Goal: Complete application form

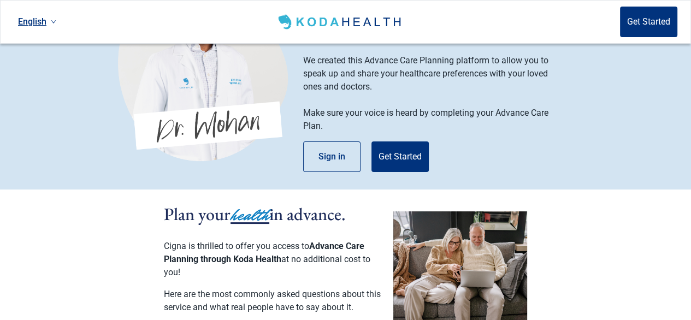
scroll to position [55, 0]
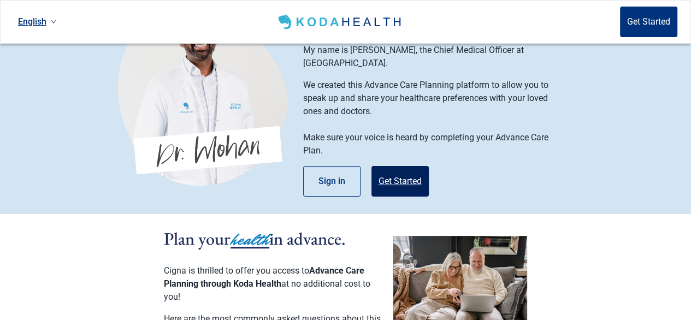
click at [412, 166] on button "Get Started" at bounding box center [400, 181] width 57 height 31
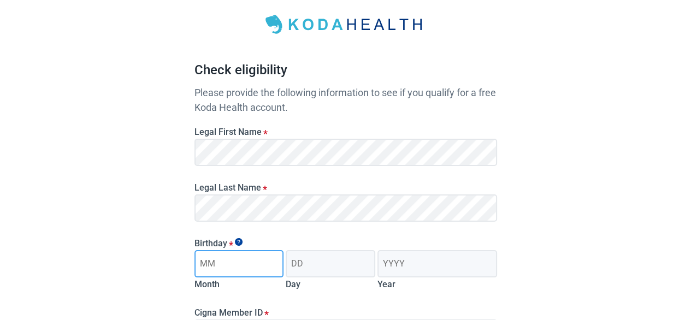
click at [212, 264] on input "Month" at bounding box center [240, 263] width 90 height 27
type input "09"
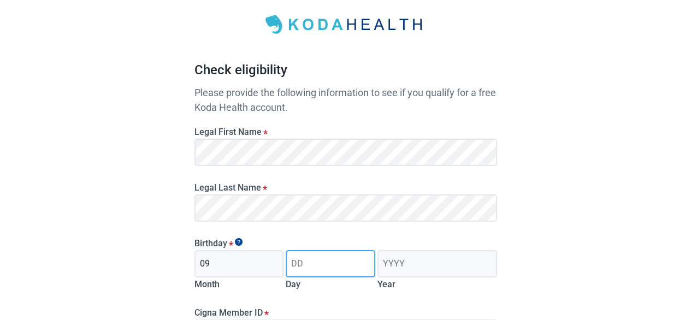
click at [299, 261] on input "Day" at bounding box center [331, 263] width 90 height 27
type input "19"
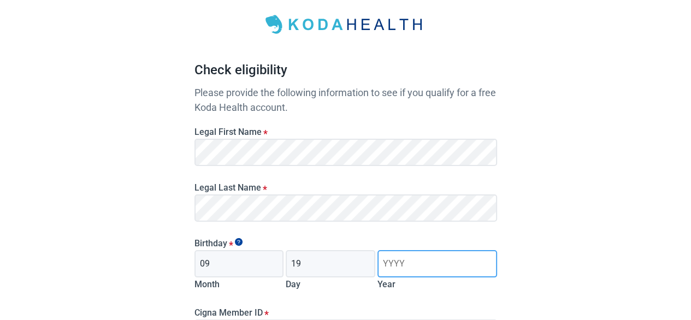
click at [395, 261] on input "Year" at bounding box center [437, 263] width 119 height 27
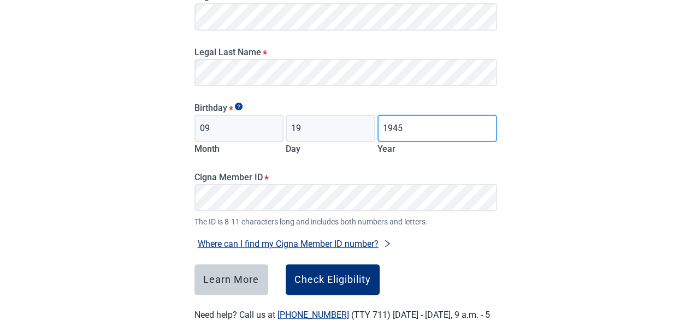
scroll to position [219, 0]
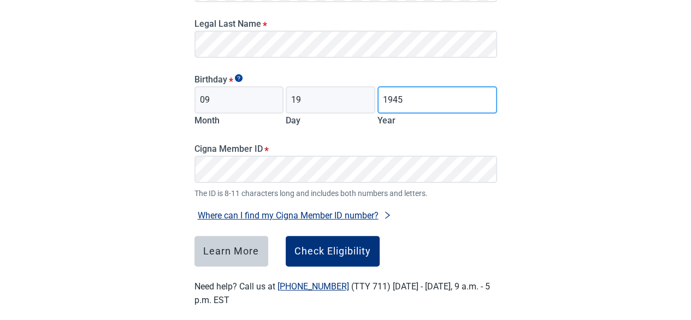
type input "1945"
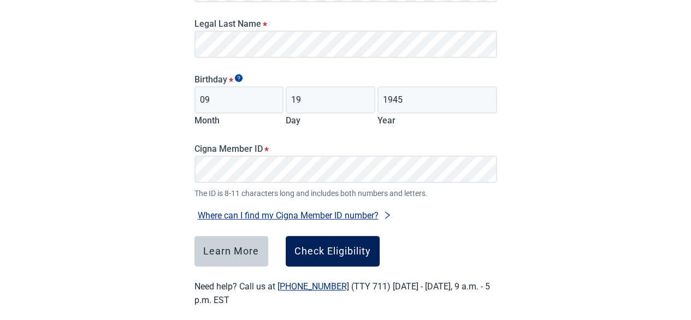
click at [361, 249] on div "Check Eligibility" at bounding box center [333, 251] width 77 height 11
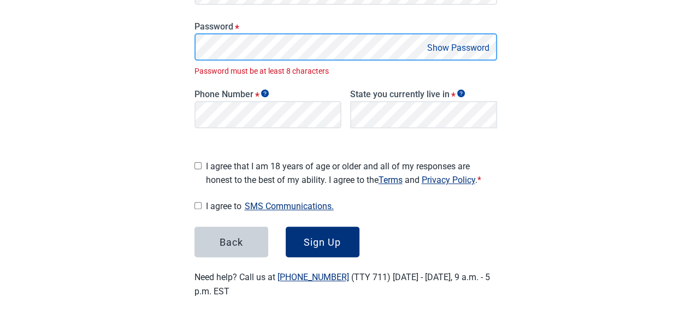
scroll to position [251, 0]
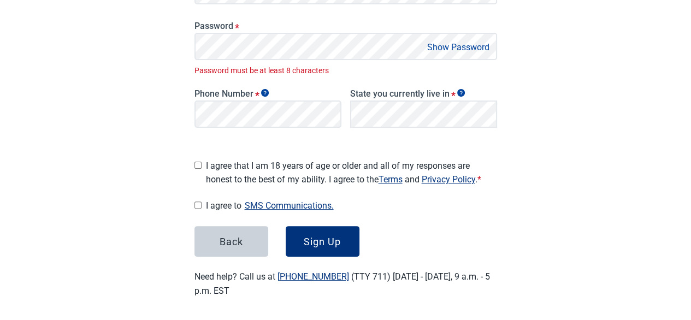
click at [481, 46] on button "Show Password" at bounding box center [458, 47] width 69 height 15
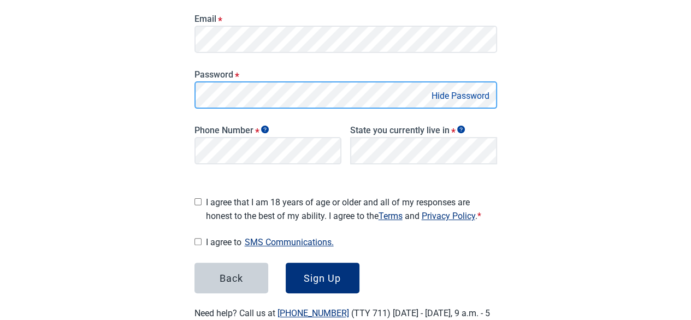
scroll to position [185, 0]
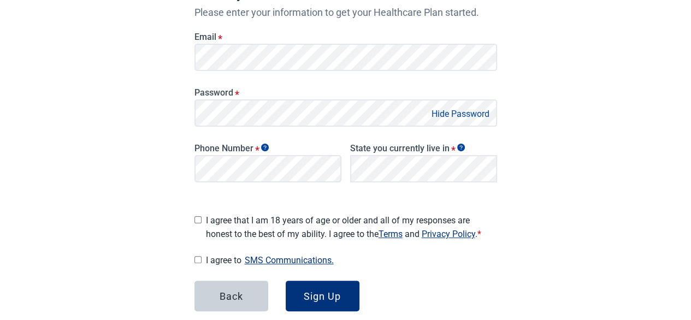
click at [475, 108] on button "Hide Password" at bounding box center [460, 114] width 64 height 15
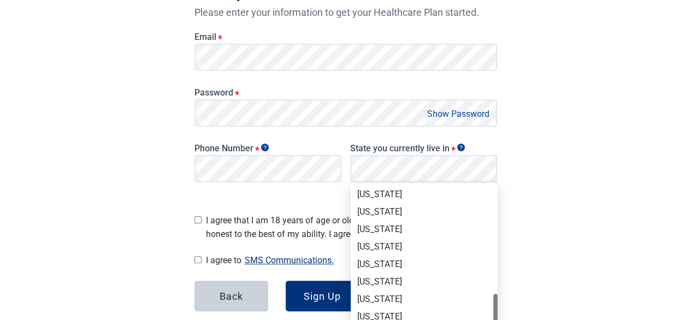
scroll to position [752, 0]
drag, startPoint x: 495, startPoint y: 193, endPoint x: 498, endPoint y: 345, distance: 152.0
click at [374, 197] on div "[US_STATE]" at bounding box center [424, 195] width 134 height 12
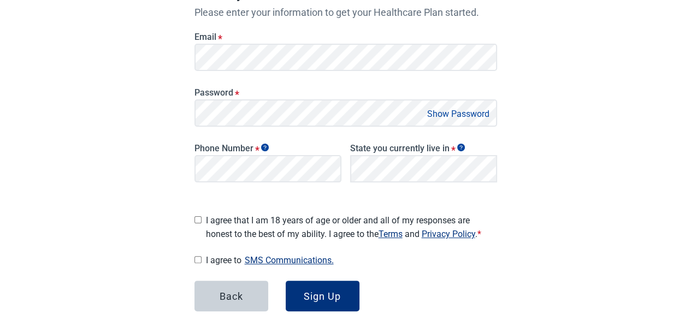
click at [197, 217] on input "I agree that I am 18 years of age or older and all of my responses are honest t…" at bounding box center [198, 219] width 7 height 7
checkbox input "true"
click at [198, 256] on input "I agree to SMS Communications." at bounding box center [198, 259] width 7 height 7
checkbox input "true"
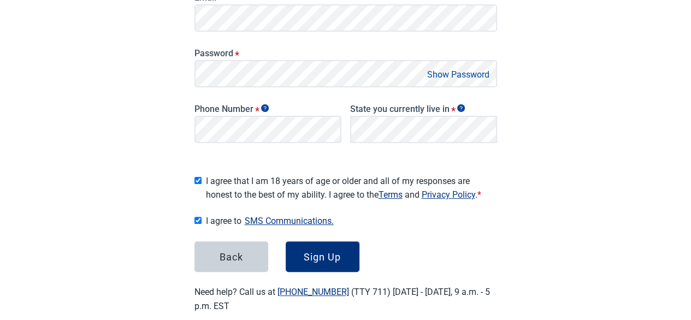
scroll to position [239, 0]
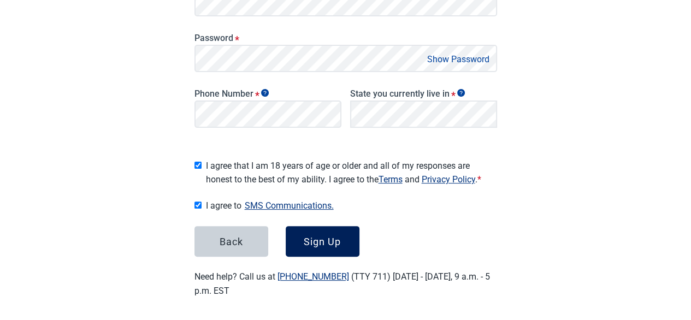
click at [336, 236] on div "Sign Up" at bounding box center [322, 241] width 37 height 11
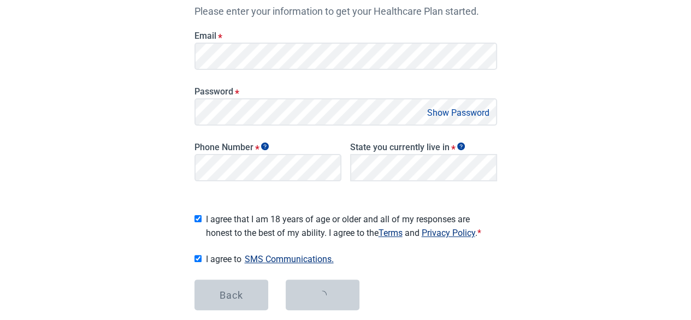
scroll to position [75, 0]
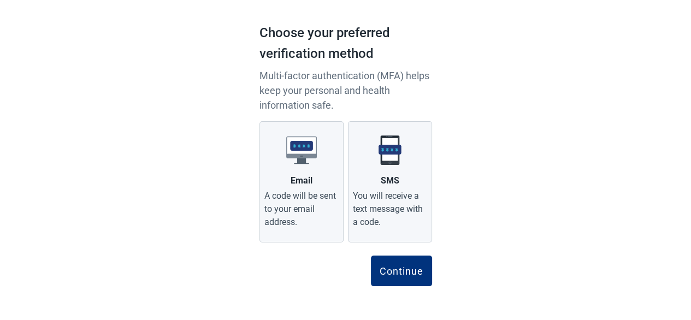
scroll to position [62, 0]
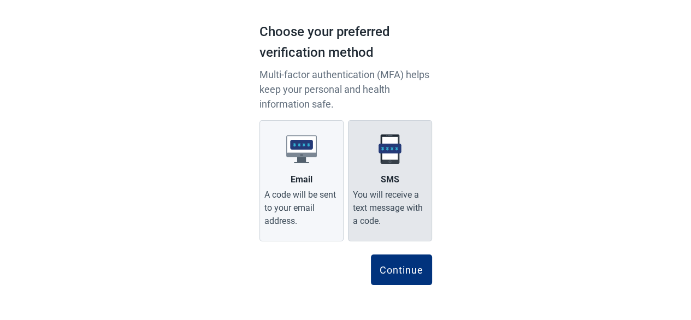
click at [394, 167] on label "SMS You will receive a text message with a code." at bounding box center [390, 180] width 84 height 121
click at [0, 0] on input "SMS You will receive a text message with a code." at bounding box center [0, 0] width 0 height 0
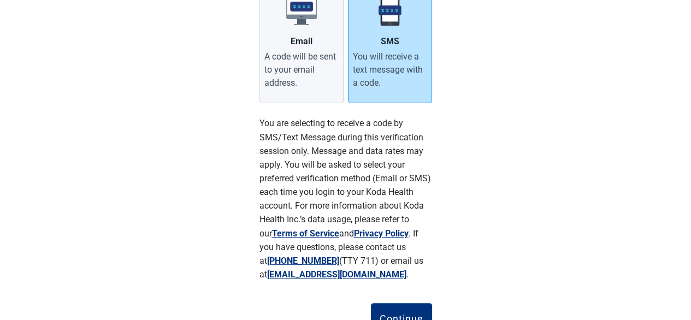
scroll to position [226, 0]
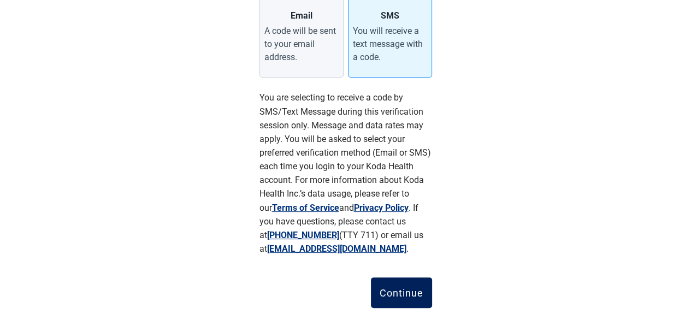
click at [403, 286] on button "Continue" at bounding box center [401, 293] width 61 height 31
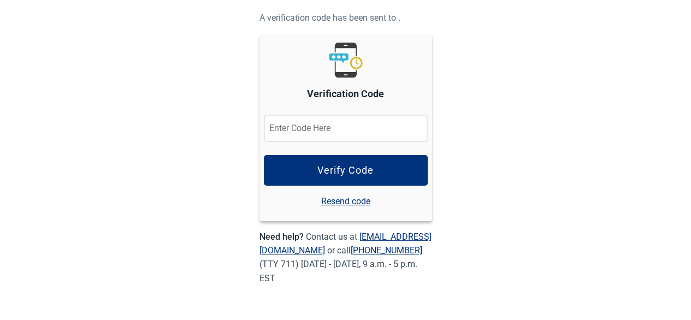
scroll to position [99, 0]
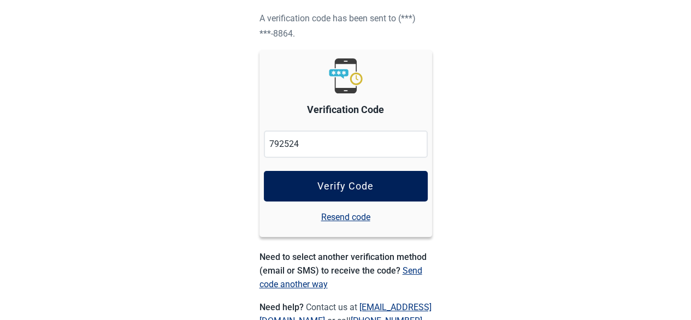
type input "792524"
click at [352, 187] on div "Verify Code" at bounding box center [346, 186] width 56 height 11
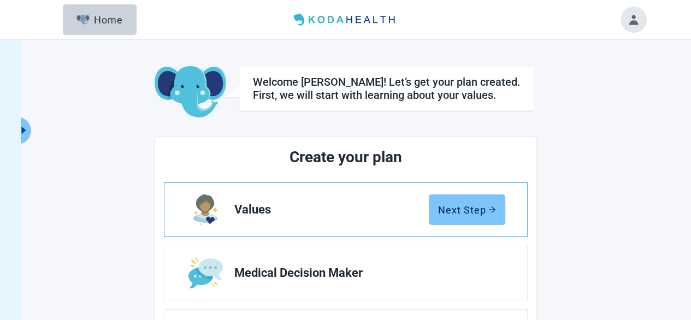
click at [472, 210] on div "Next Step" at bounding box center [467, 209] width 58 height 11
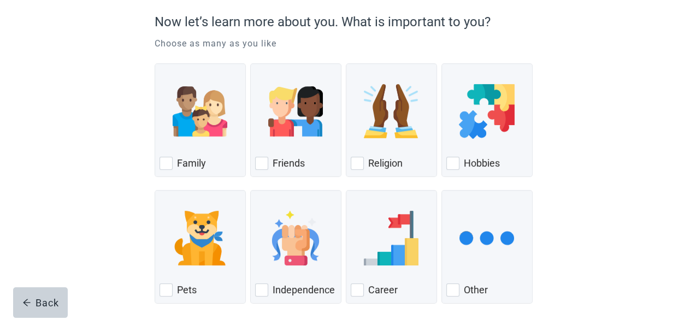
scroll to position [149, 0]
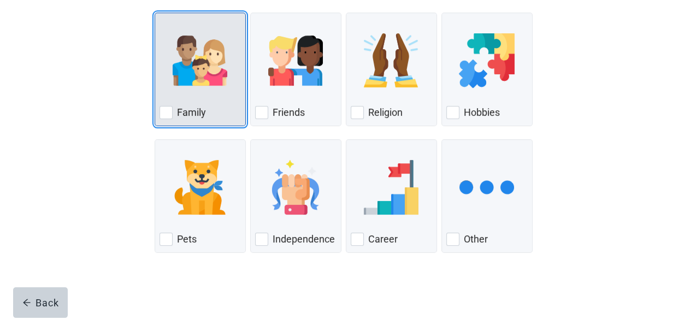
click at [208, 56] on img "Family, checkbox, not checked" at bounding box center [200, 60] width 55 height 55
click at [155, 13] on input "Family" at bounding box center [155, 13] width 1 height 1
checkbox input "true"
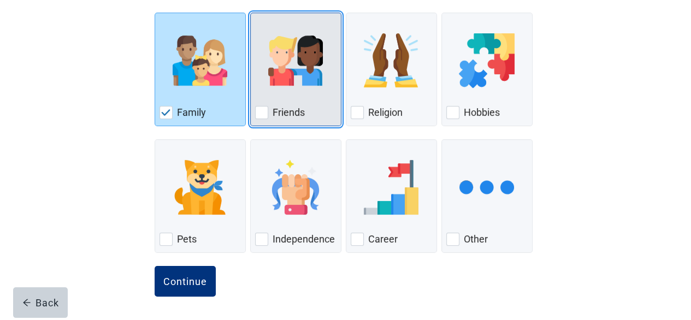
click at [278, 55] on img "Friends, checkbox, not checked" at bounding box center [295, 60] width 55 height 55
click at [251, 13] on input "Friends" at bounding box center [250, 13] width 1 height 1
checkbox input "true"
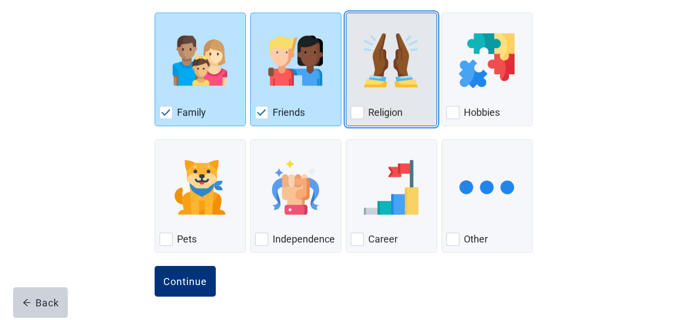
click at [367, 75] on img "Religion, checkbox, not checked" at bounding box center [391, 60] width 55 height 55
click at [346, 13] on input "Religion" at bounding box center [346, 13] width 1 height 1
checkbox input "true"
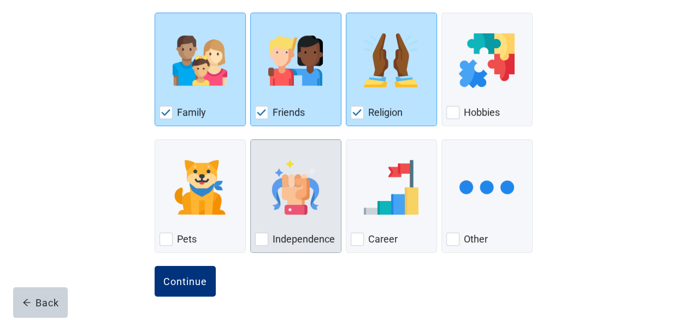
click at [262, 239] on div "Independence, checkbox, not checked" at bounding box center [261, 239] width 13 height 13
click at [251, 140] on input "Independence" at bounding box center [250, 139] width 1 height 1
checkbox input "true"
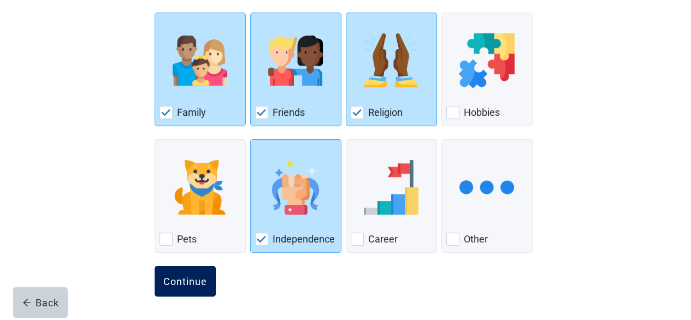
drag, startPoint x: 193, startPoint y: 275, endPoint x: 199, endPoint y: 277, distance: 6.9
click at [199, 278] on div "Continue" at bounding box center [185, 281] width 44 height 11
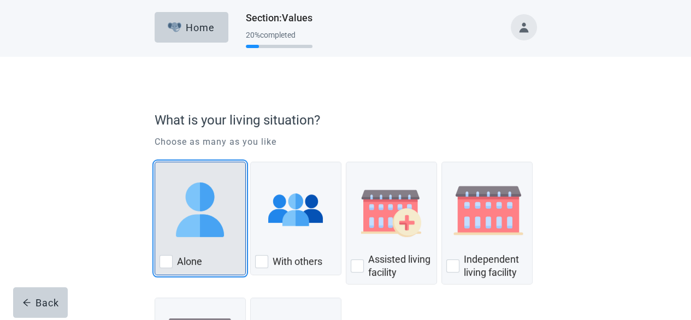
click at [166, 257] on div "Alone, checkbox, not checked" at bounding box center [166, 261] width 13 height 13
click at [155, 162] on input "Alone" at bounding box center [155, 162] width 1 height 1
checkbox input "true"
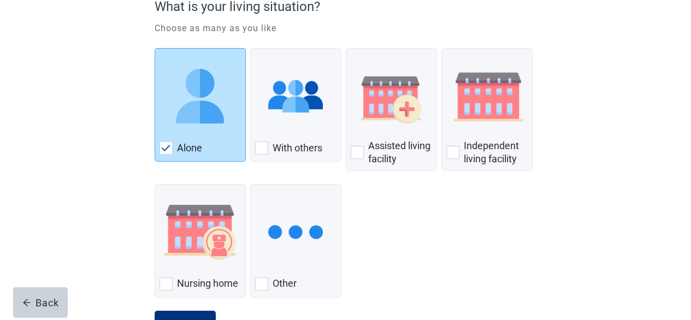
scroll to position [158, 0]
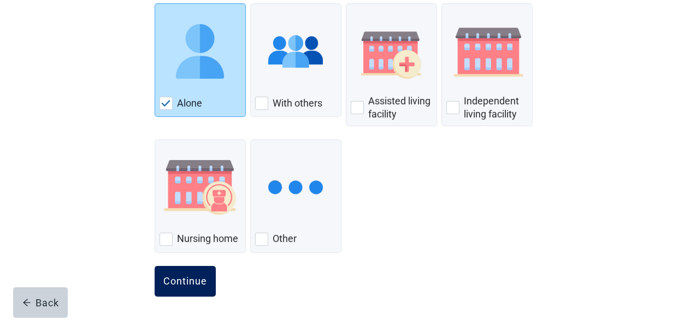
click at [188, 272] on button "Continue" at bounding box center [185, 281] width 61 height 31
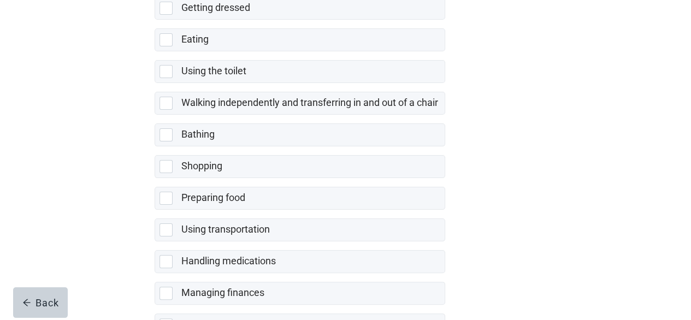
scroll to position [282, 0]
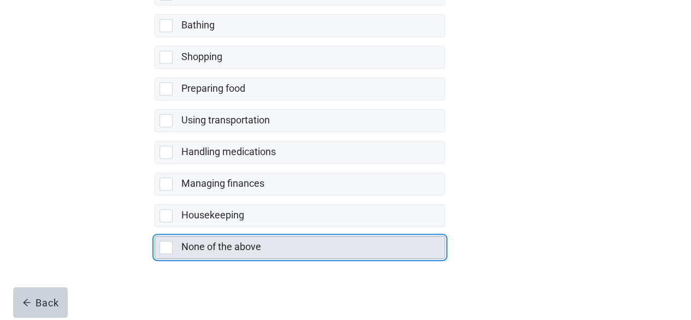
click at [172, 244] on div "None of the above, checkbox, not selected" at bounding box center [166, 247] width 13 height 13
click at [155, 228] on input "None of the above" at bounding box center [155, 227] width 1 height 1
checkbox input "true"
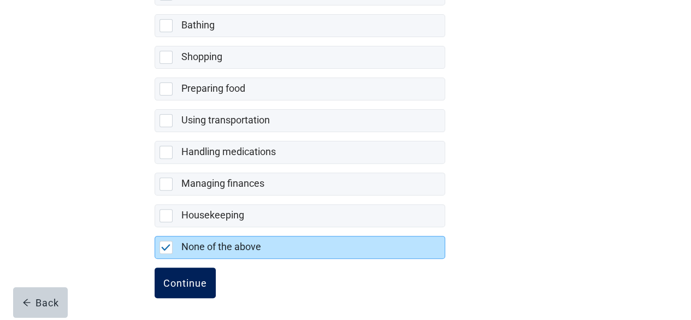
click at [192, 278] on div "Continue" at bounding box center [185, 283] width 44 height 11
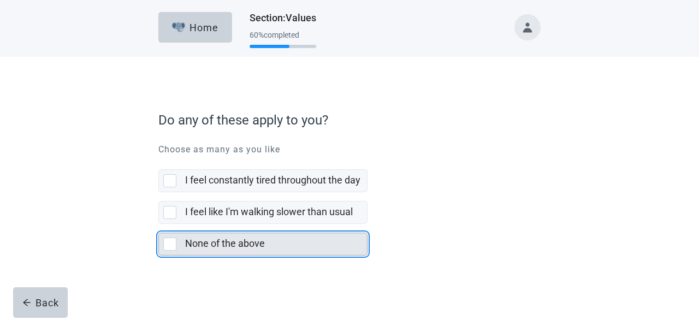
click at [171, 245] on div "None of the above, checkbox, not selected" at bounding box center [169, 244] width 13 height 13
click at [159, 225] on input "None of the above" at bounding box center [158, 224] width 1 height 1
checkbox input "true"
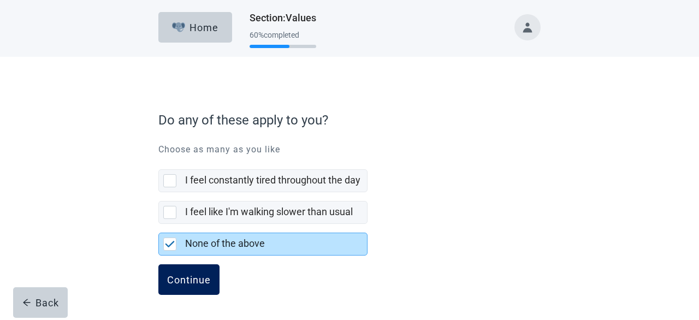
click at [196, 277] on div "Continue" at bounding box center [189, 279] width 44 height 11
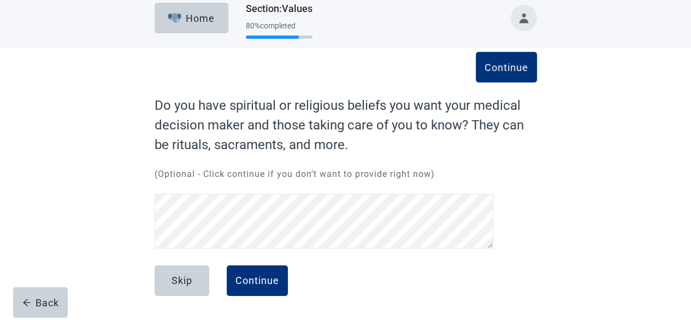
scroll to position [9, 0]
click at [264, 285] on div "Continue" at bounding box center [258, 280] width 44 height 11
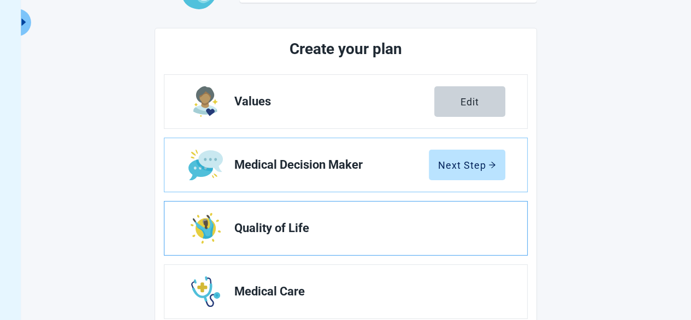
scroll to position [119, 0]
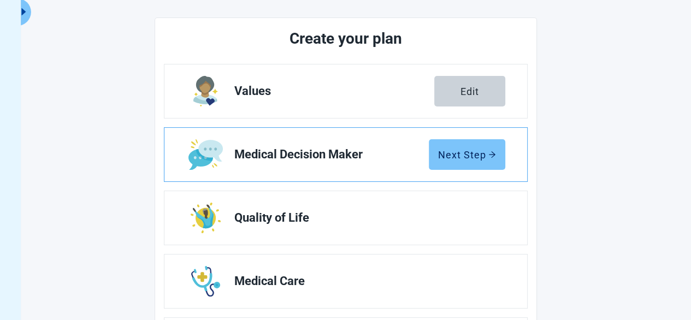
click at [469, 158] on div "Next Step" at bounding box center [467, 154] width 58 height 11
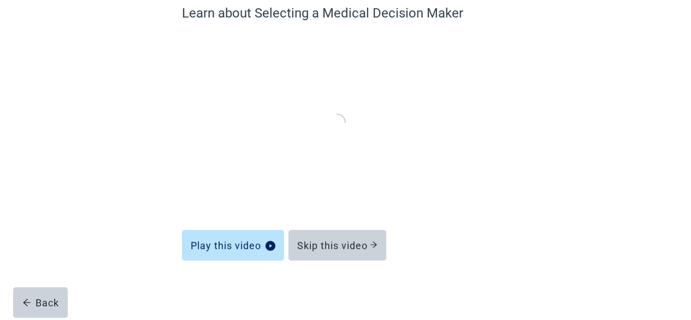
scroll to position [101, 0]
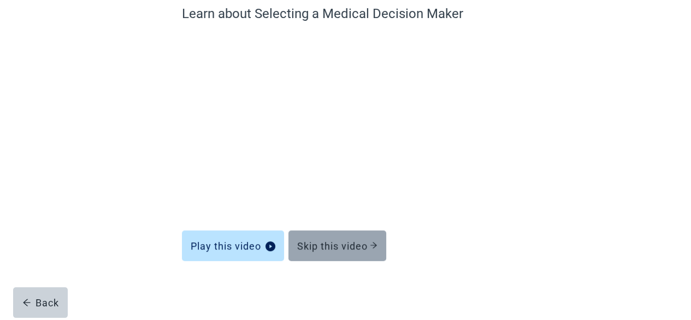
click at [348, 248] on div "Skip this video" at bounding box center [337, 245] width 80 height 11
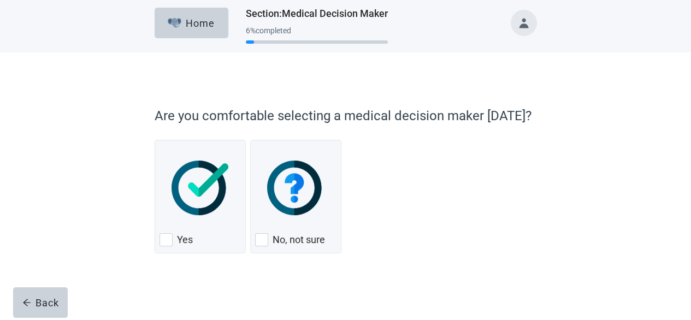
scroll to position [5, 0]
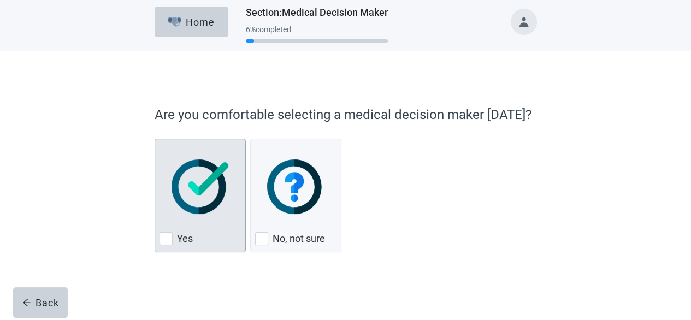
click at [197, 187] on img "Yes, checkbox, not checked" at bounding box center [200, 187] width 57 height 55
click at [155, 139] on input "Yes" at bounding box center [155, 139] width 1 height 1
checkbox input "true"
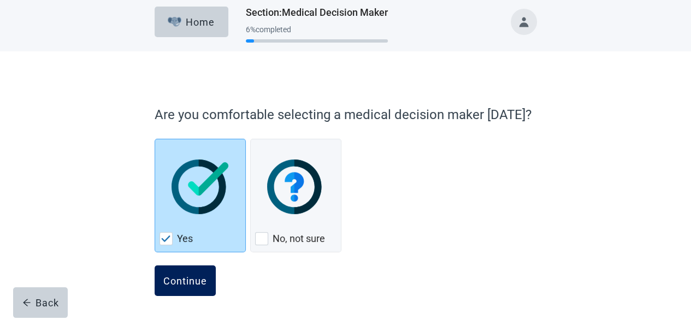
click at [172, 284] on div "Continue" at bounding box center [185, 280] width 44 height 11
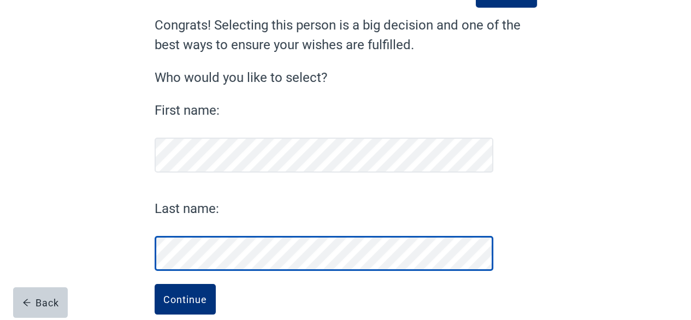
scroll to position [108, 0]
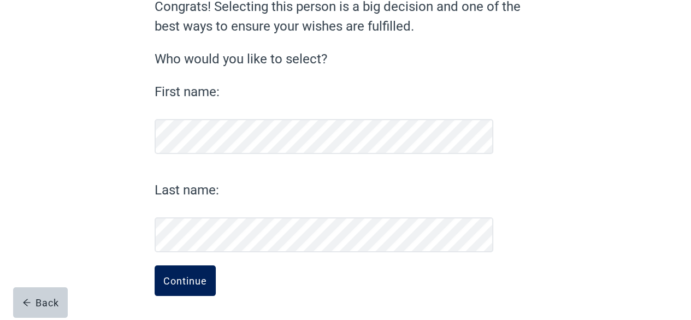
click at [201, 275] on div "Continue" at bounding box center [185, 280] width 44 height 11
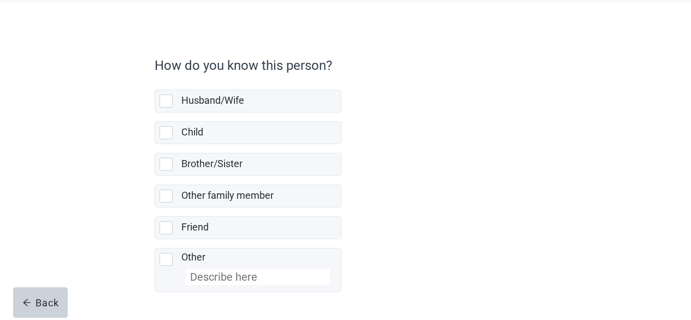
scroll to position [89, 0]
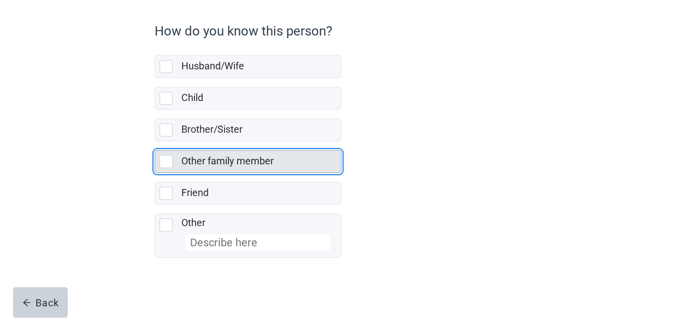
click at [168, 159] on div "Other family member, checkbox, not selected" at bounding box center [166, 161] width 13 height 13
click at [155, 142] on input "Other family member" at bounding box center [155, 142] width 1 height 1
checkbox input "true"
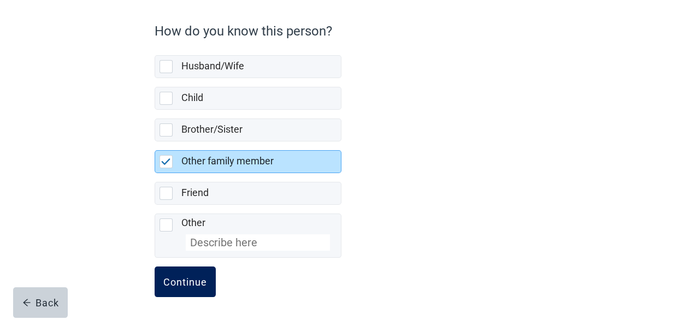
click at [196, 272] on button "Continue" at bounding box center [185, 282] width 61 height 31
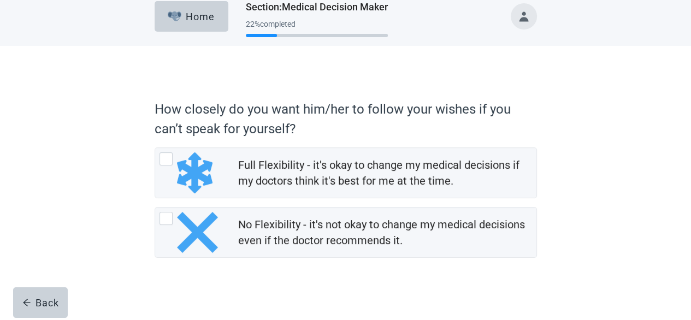
scroll to position [16, 0]
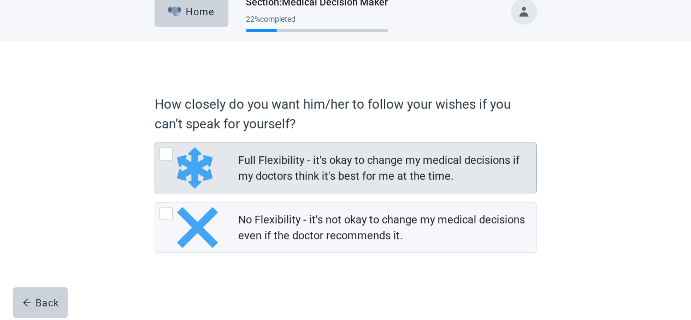
click at [207, 166] on img "Full Flexibility - it's okay to change my medical decisions if my doctors think…" at bounding box center [195, 168] width 36 height 41
click at [155, 143] on input "Full Flexibility - it's okay to change my medical decisions if my doctors think…" at bounding box center [155, 143] width 1 height 1
radio input "true"
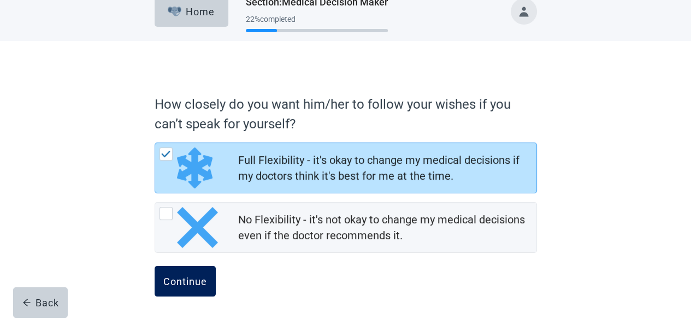
click at [191, 271] on button "Continue" at bounding box center [185, 281] width 61 height 31
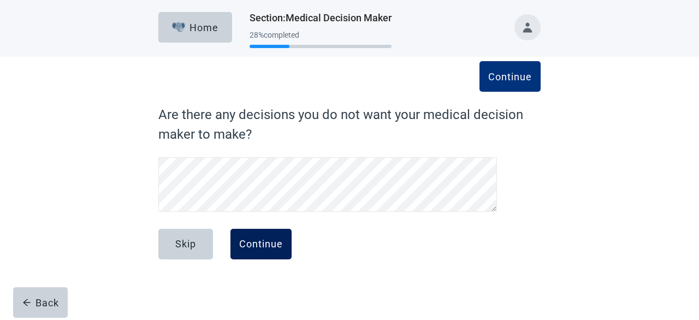
click at [254, 242] on div "Continue" at bounding box center [261, 244] width 44 height 11
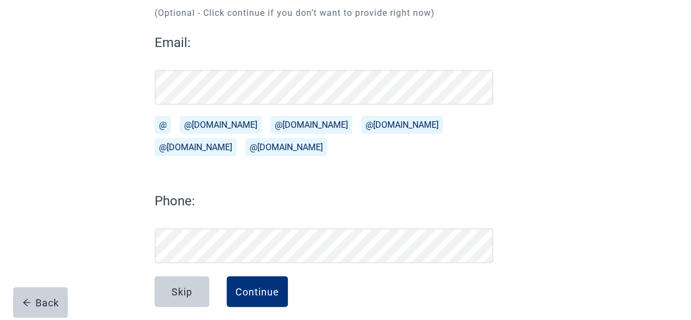
scroll to position [142, 0]
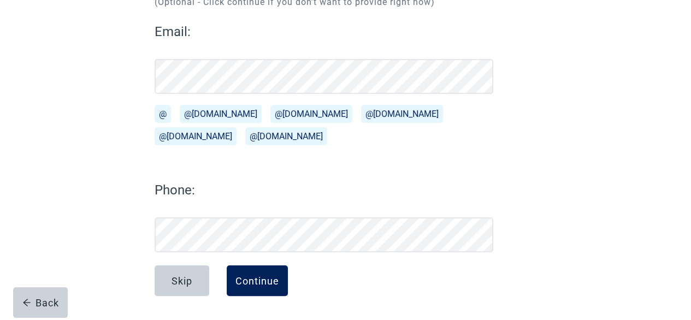
click at [260, 285] on div "Continue" at bounding box center [258, 280] width 44 height 11
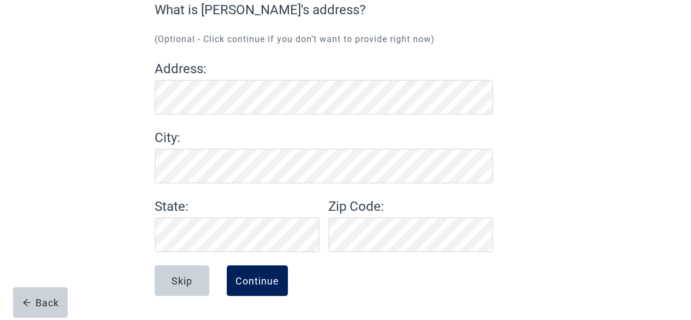
click at [256, 279] on div "Continue" at bounding box center [258, 280] width 44 height 11
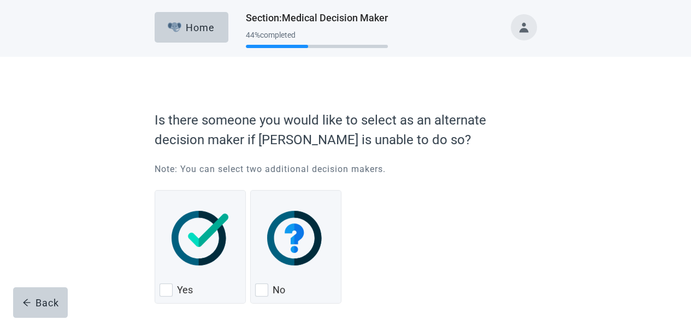
scroll to position [51, 0]
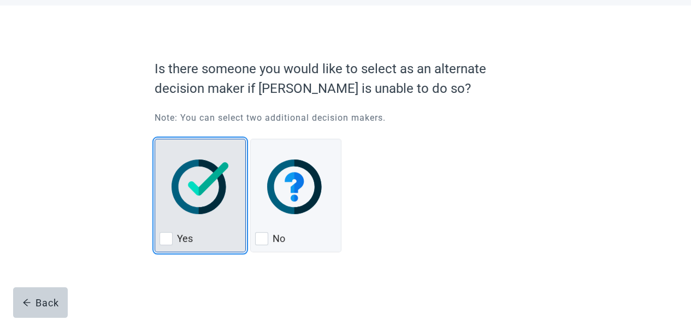
click at [204, 184] on img "Yes, checkbox, not checked" at bounding box center [200, 187] width 57 height 55
click at [155, 139] on input "Yes" at bounding box center [155, 139] width 1 height 1
checkbox input "true"
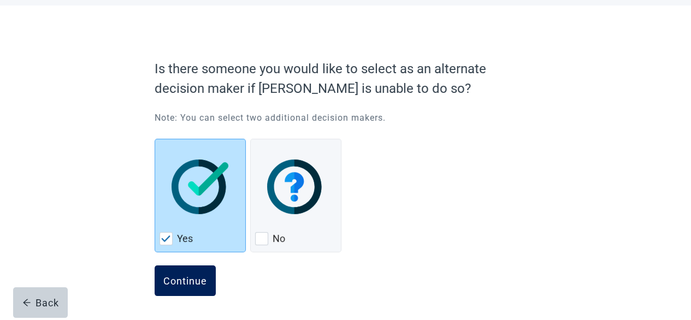
click at [199, 287] on button "Continue" at bounding box center [185, 281] width 61 height 31
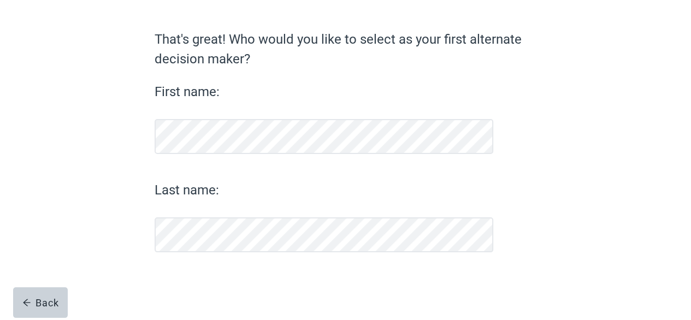
scroll to position [75, 0]
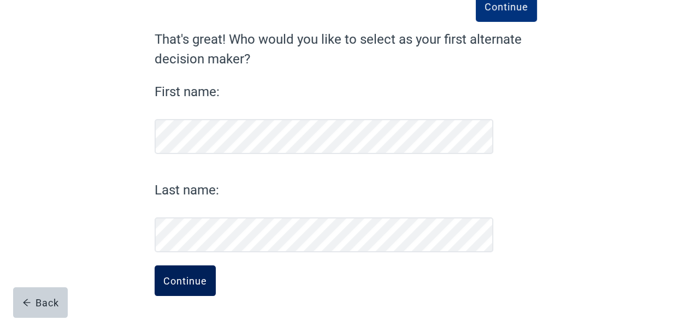
click at [201, 286] on div "Continue" at bounding box center [185, 280] width 44 height 11
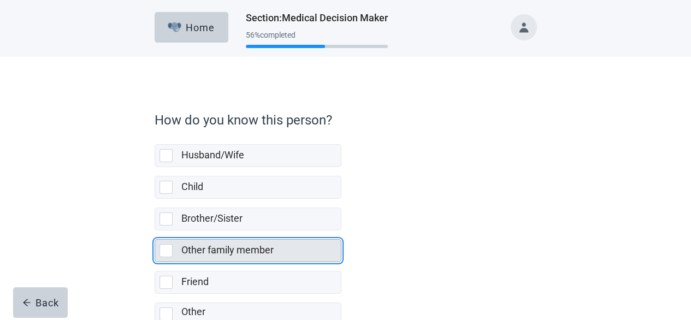
click at [168, 245] on div "Other family member, checkbox, not selected" at bounding box center [166, 250] width 13 height 13
click at [155, 231] on input "Other family member" at bounding box center [155, 231] width 1 height 1
checkbox input "true"
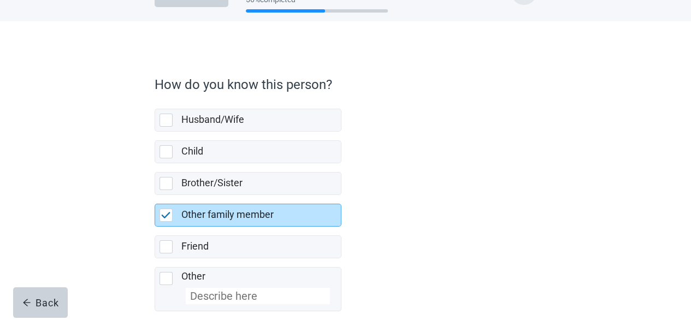
scroll to position [89, 0]
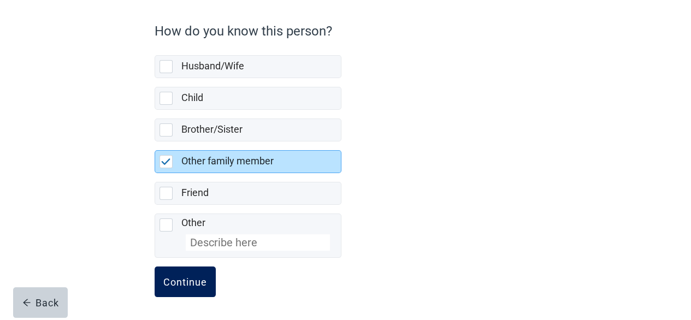
click at [185, 272] on button "Continue" at bounding box center [185, 282] width 61 height 31
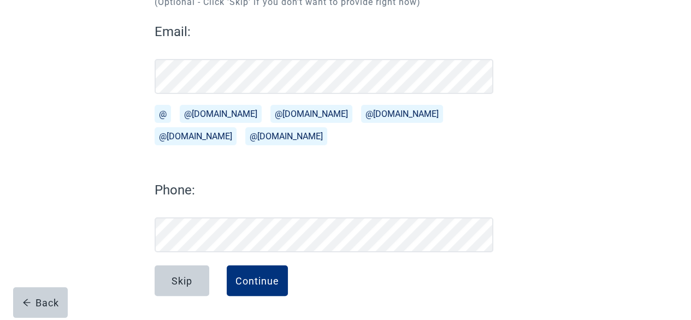
scroll to position [142, 0]
click at [263, 276] on div "Continue" at bounding box center [258, 280] width 44 height 11
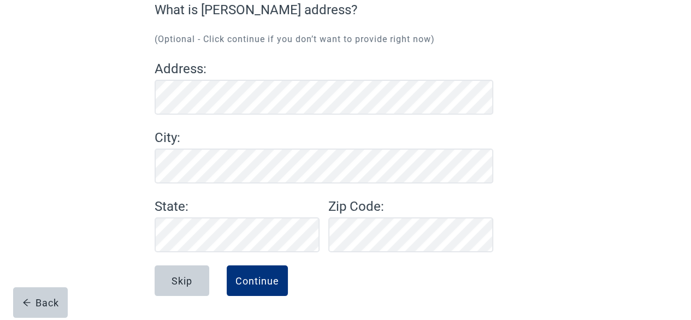
scroll to position [105, 0]
click at [260, 278] on div "Continue" at bounding box center [258, 280] width 44 height 11
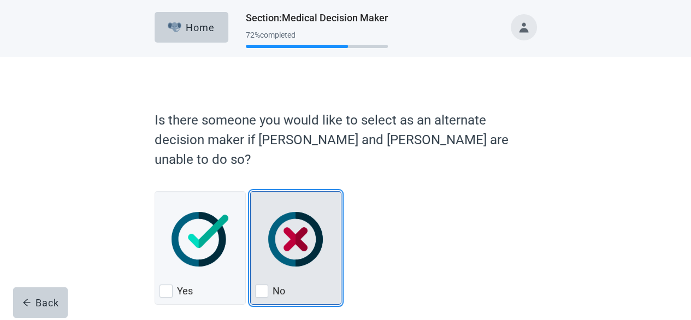
click at [307, 212] on img "No, checkbox, not checked" at bounding box center [295, 239] width 55 height 55
click at [251, 192] on input "No" at bounding box center [250, 191] width 1 height 1
checkbox input "true"
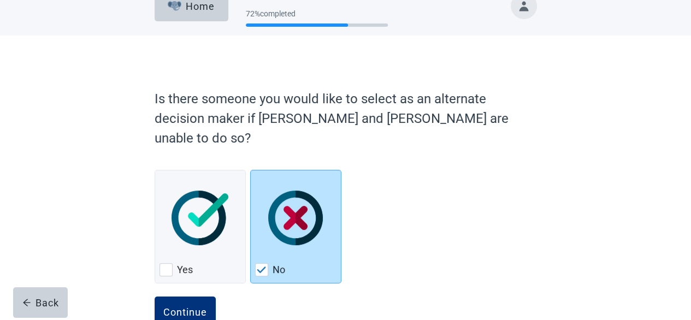
scroll to position [33, 0]
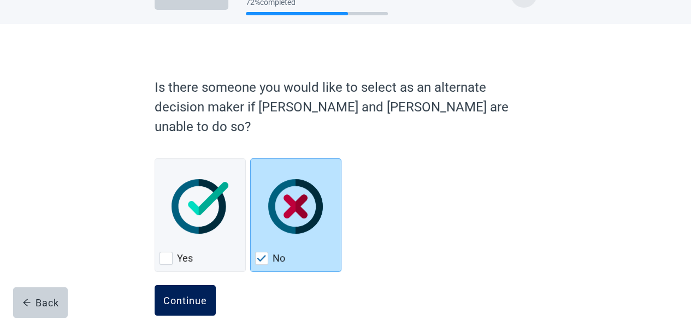
click at [198, 295] on div "Continue" at bounding box center [185, 300] width 44 height 11
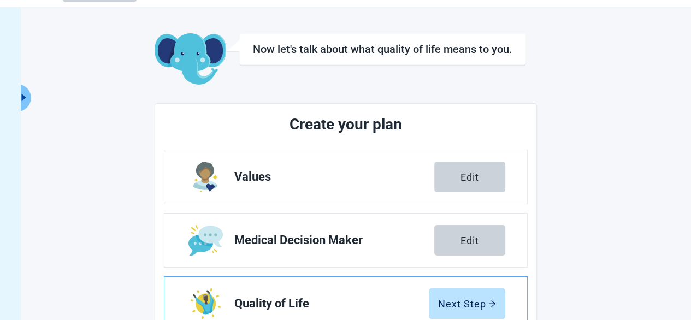
scroll to position [197, 0]
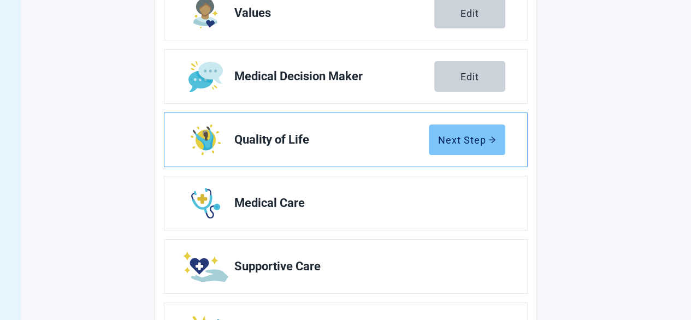
click at [480, 143] on div "Next Step" at bounding box center [467, 139] width 58 height 11
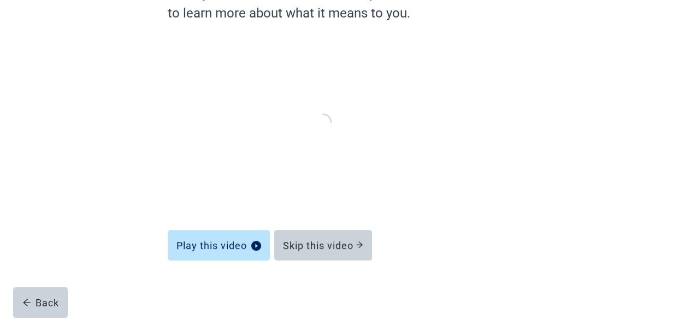
scroll to position [121, 0]
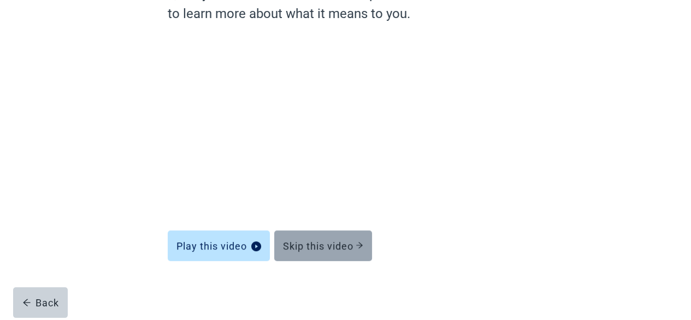
click at [318, 245] on div "Skip this video" at bounding box center [323, 245] width 80 height 11
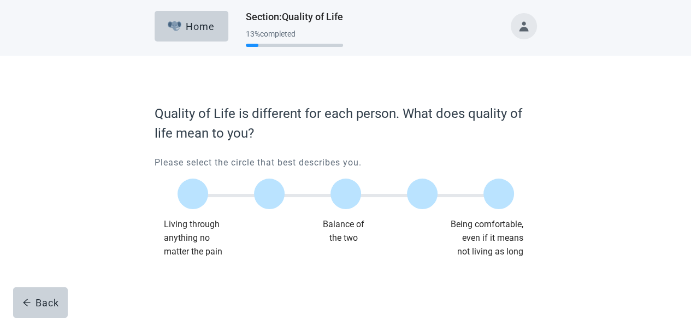
scroll to position [1, 0]
click at [502, 194] on label "Main content" at bounding box center [499, 194] width 31 height 31
click at [499, 194] on input "Quality of life scale: 100 out of 100. Being comfortable, even if it means not …" at bounding box center [499, 194] width 0 height 0
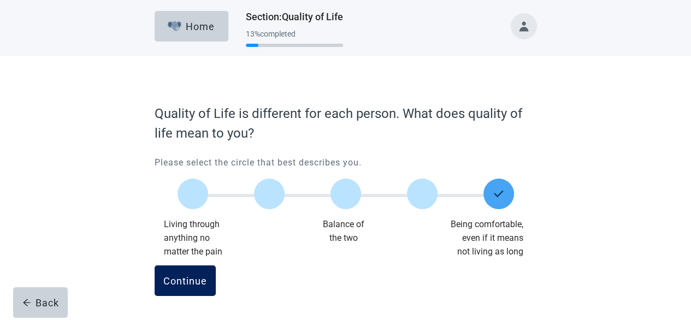
click at [184, 286] on div "Continue" at bounding box center [185, 280] width 44 height 11
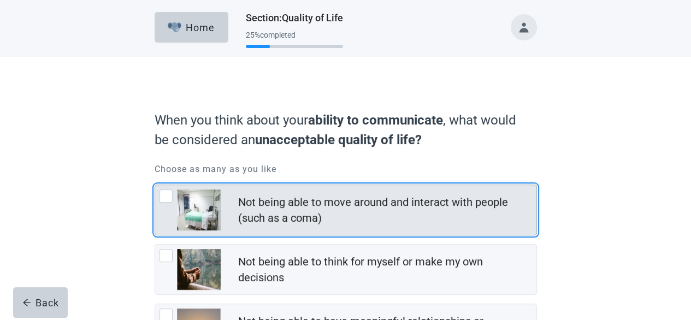
click at [166, 197] on div "Not being able to move around and interact with people (such as a coma), checkb…" at bounding box center [166, 196] width 13 height 13
click at [155, 185] on input "Not being able to move around and interact with people (such as a coma)" at bounding box center [155, 185] width 1 height 1
checkbox input "true"
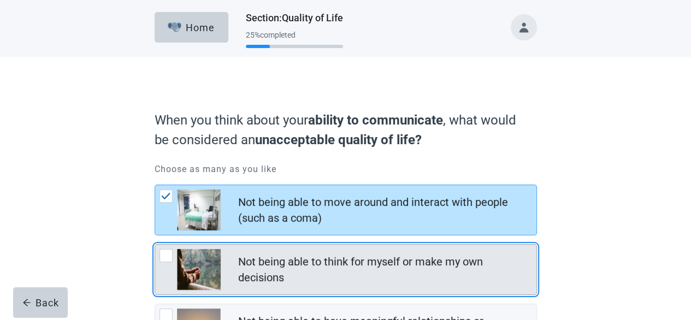
click at [166, 255] on div "Not being able to think for myself or make my own decisions, checkbox, not chec…" at bounding box center [166, 255] width 13 height 13
click at [155, 245] on input "Not being able to think for myself or make my own decisions" at bounding box center [155, 244] width 1 height 1
checkbox input "true"
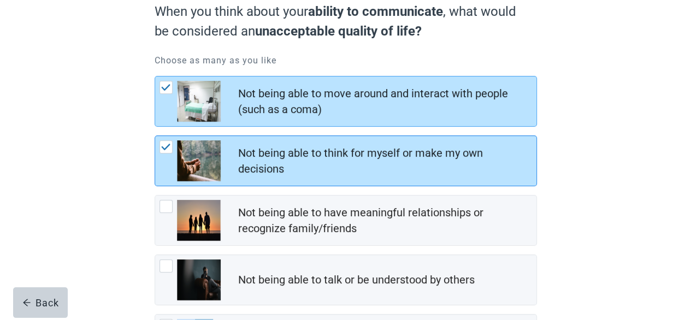
scroll to position [109, 0]
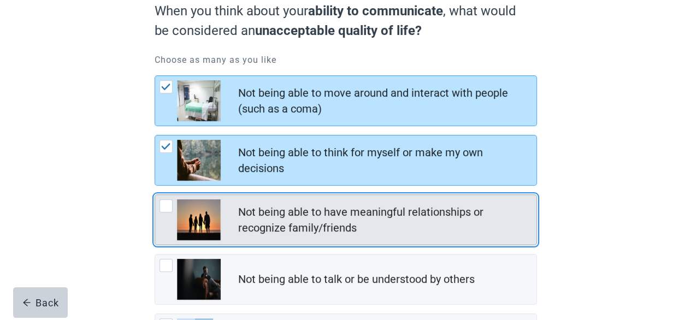
click at [164, 205] on div "Not being able to have meaningful relationships or recognize family/friends, ch…" at bounding box center [166, 205] width 13 height 13
click at [155, 195] on input "Not being able to have meaningful relationships or recognize family/friends" at bounding box center [155, 195] width 1 height 1
checkbox input "true"
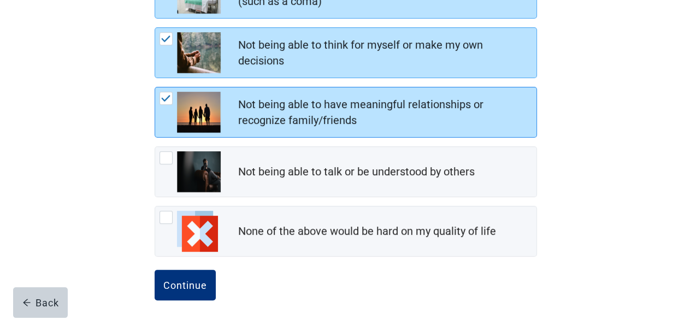
scroll to position [219, 0]
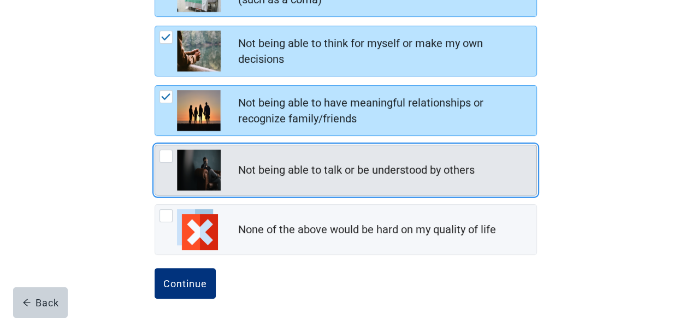
click at [166, 153] on div "Not being able to talk or be understood by others, checkbox, not checked" at bounding box center [166, 156] width 13 height 13
click at [155, 145] on input "Not being able to talk or be understood by others" at bounding box center [155, 145] width 1 height 1
checkbox input "true"
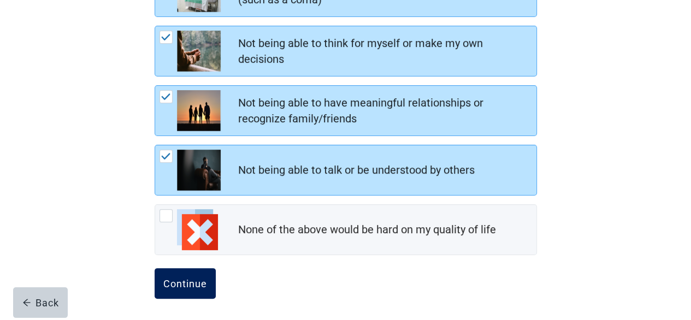
click at [192, 286] on div "Continue" at bounding box center [185, 283] width 44 height 11
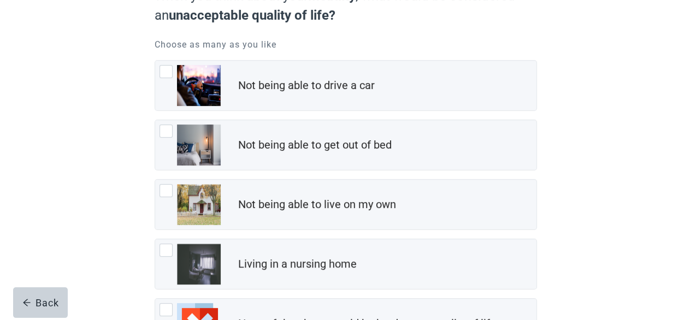
scroll to position [111, 0]
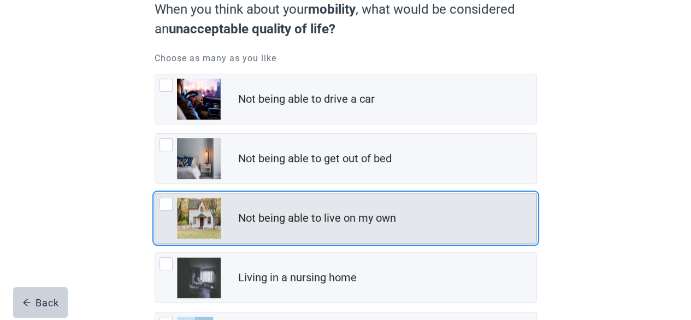
click at [166, 205] on div "Not being able to live on my own, checkbox, not checked" at bounding box center [166, 204] width 13 height 13
click at [155, 193] on input "Not being able to live on my own" at bounding box center [155, 193] width 1 height 1
checkbox input "true"
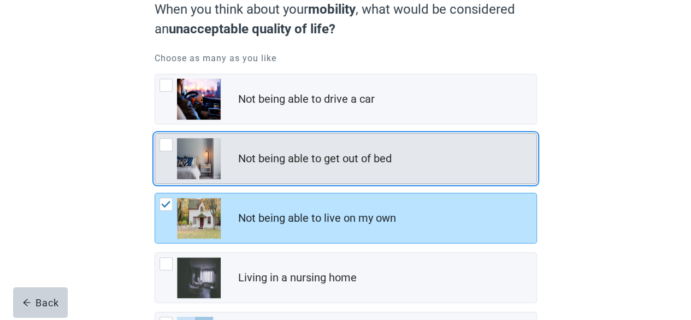
click at [168, 144] on div "Not being able to get out of bed, checkbox, not checked" at bounding box center [166, 144] width 13 height 13
click at [155, 134] on input "Not being able to get out of bed" at bounding box center [155, 133] width 1 height 1
checkbox input "true"
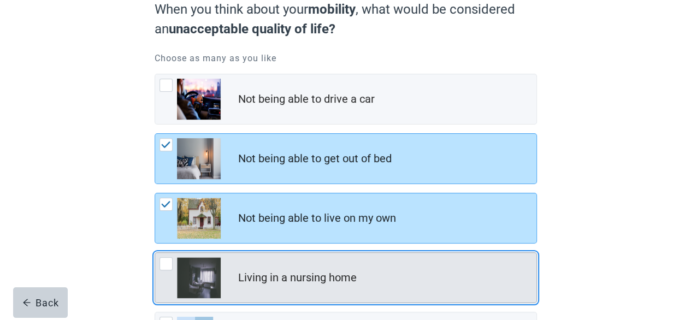
click at [164, 263] on div "Living in a nursing home, checkbox, not checked" at bounding box center [166, 263] width 13 height 13
click at [155, 253] on input "Living in a nursing home" at bounding box center [155, 252] width 1 height 1
checkbox input "true"
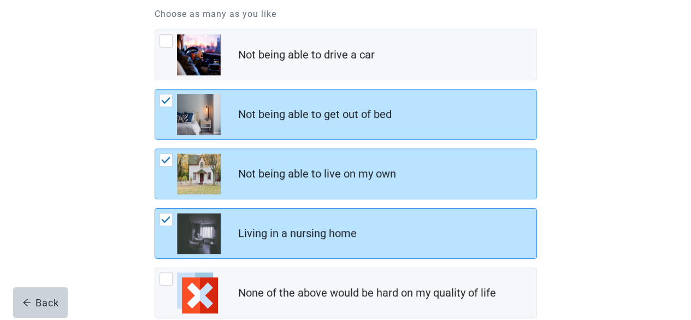
scroll to position [220, 0]
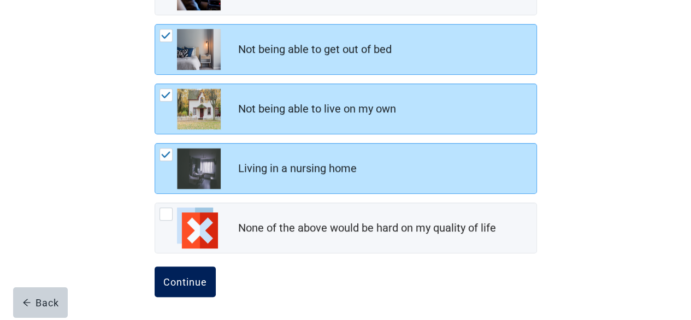
click at [201, 281] on div "Continue" at bounding box center [185, 282] width 44 height 11
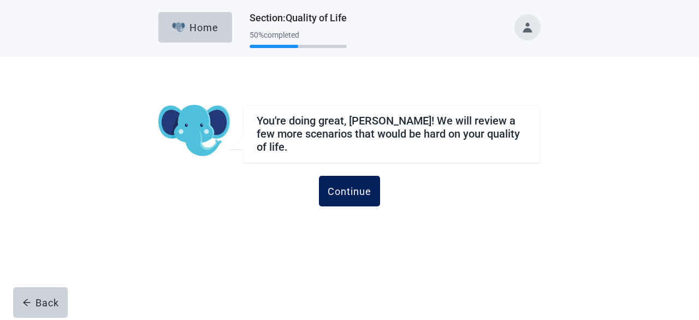
click at [352, 186] on div "Continue" at bounding box center [350, 191] width 44 height 11
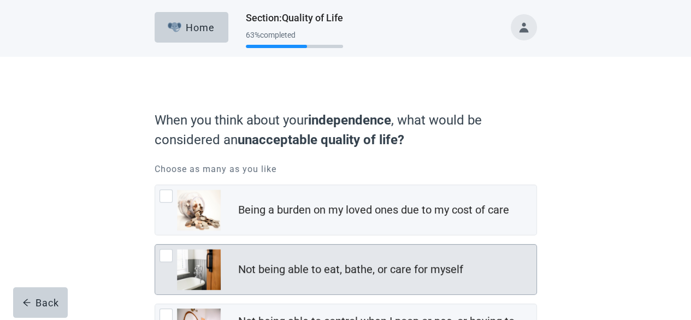
scroll to position [55, 0]
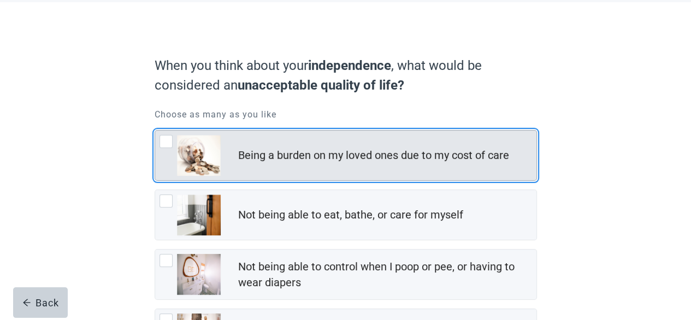
click at [168, 142] on div "Being a burden on my loved ones due to my cost of care, checkbox, not checked" at bounding box center [166, 141] width 13 height 13
click at [155, 131] on input "Being a burden on my loved ones due to my cost of care" at bounding box center [155, 130] width 1 height 1
checkbox input "true"
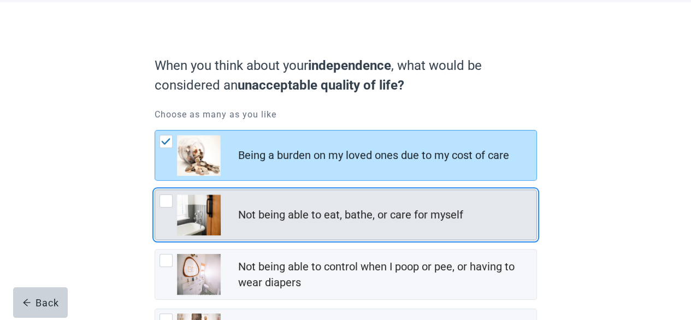
click at [167, 200] on div "Not being able to eat, bathe, or care for myself, checkbox, not checked" at bounding box center [166, 201] width 13 height 13
click at [155, 190] on input "Not being able to eat, bathe, or care for myself" at bounding box center [155, 190] width 1 height 1
checkbox input "true"
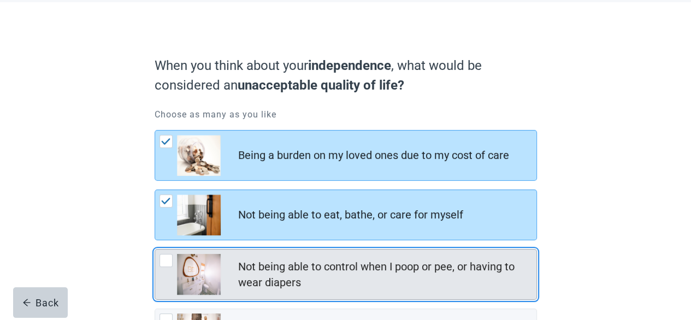
click at [167, 259] on div "Not being able to control when I poop or pee, or having to wear diapers, checkb…" at bounding box center [166, 260] width 13 height 13
click at [155, 250] on input "Not being able to control when I poop or pee, or having to wear diapers" at bounding box center [155, 249] width 1 height 1
checkbox input "true"
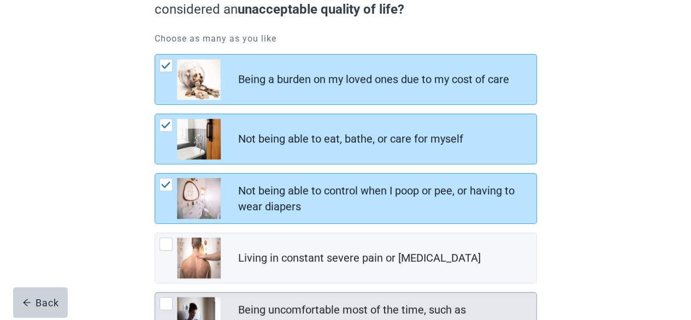
scroll to position [164, 0]
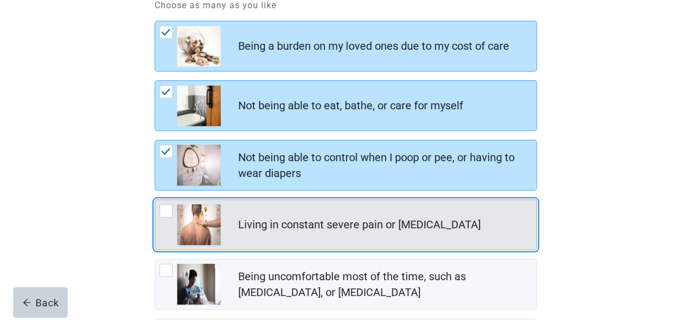
click at [171, 213] on div "Living in constant severe pain or shortness of breath, checkbox, not checked" at bounding box center [166, 210] width 13 height 13
click at [155, 200] on input "Living in constant severe pain or [MEDICAL_DATA]" at bounding box center [155, 199] width 1 height 1
checkbox input "true"
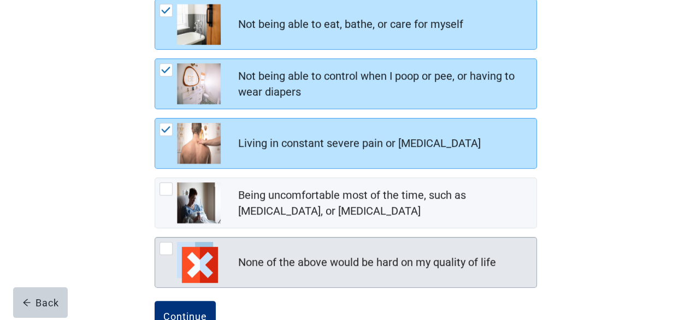
scroll to position [273, 0]
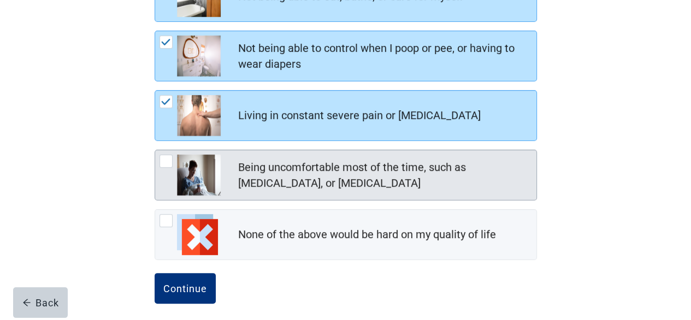
click at [164, 162] on div "Being uncomfortable most of the time, such as nausea, vomiting, or diarrhea, ch…" at bounding box center [166, 161] width 13 height 13
click at [155, 150] on input "Being uncomfortable most of the time, such as [MEDICAL_DATA], or [MEDICAL_DATA]" at bounding box center [155, 150] width 1 height 1
checkbox input "true"
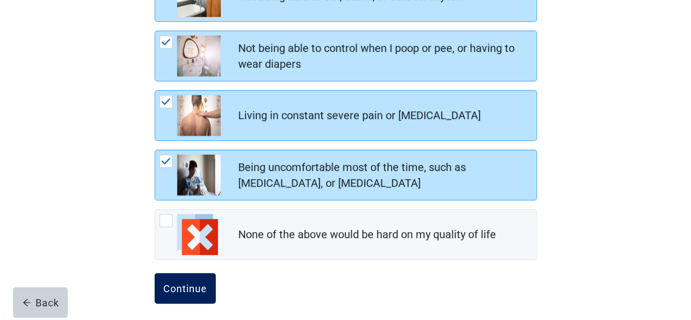
click at [185, 289] on div "Continue" at bounding box center [185, 288] width 44 height 11
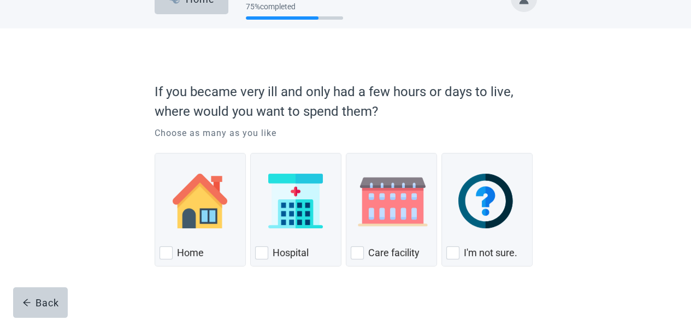
scroll to position [43, 0]
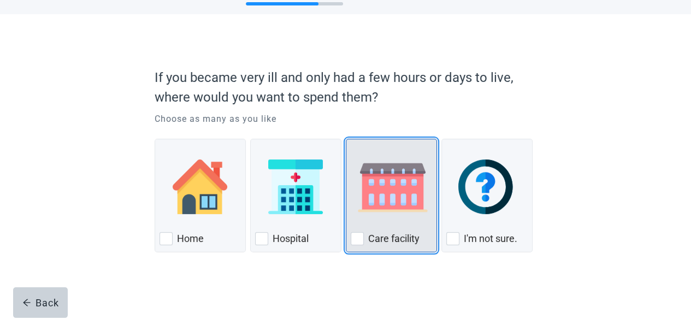
click at [361, 239] on div "Care Facility, checkbox, not checked" at bounding box center [357, 238] width 13 height 13
click at [346, 139] on input "Care facility" at bounding box center [346, 139] width 1 height 1
checkbox input "true"
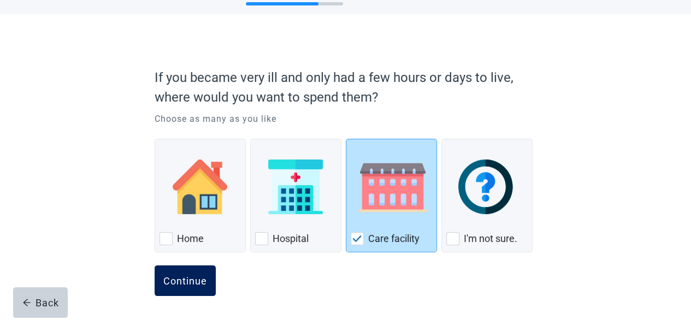
click at [180, 272] on button "Continue" at bounding box center [185, 281] width 61 height 31
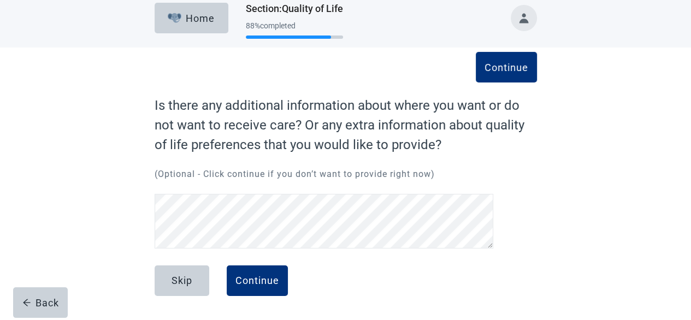
scroll to position [9, 0]
click at [262, 279] on div "Continue" at bounding box center [258, 280] width 44 height 11
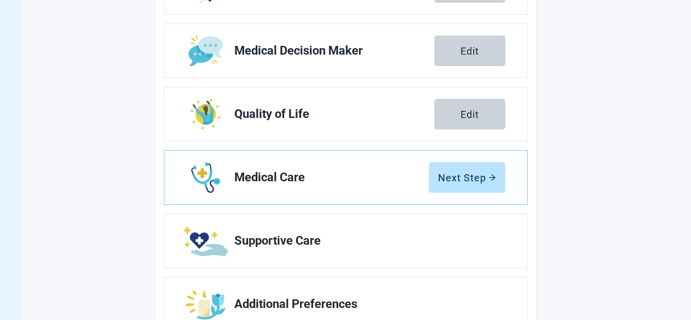
scroll to position [266, 0]
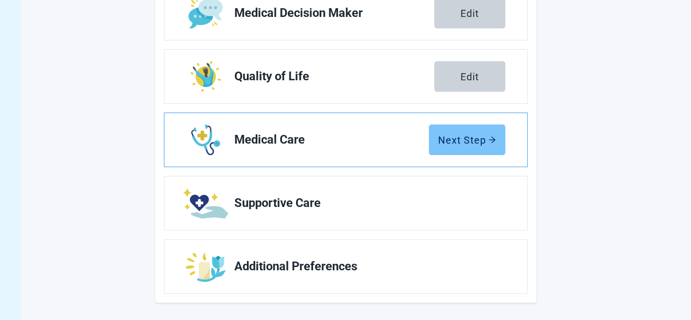
click at [482, 127] on button "Next Step" at bounding box center [467, 140] width 77 height 31
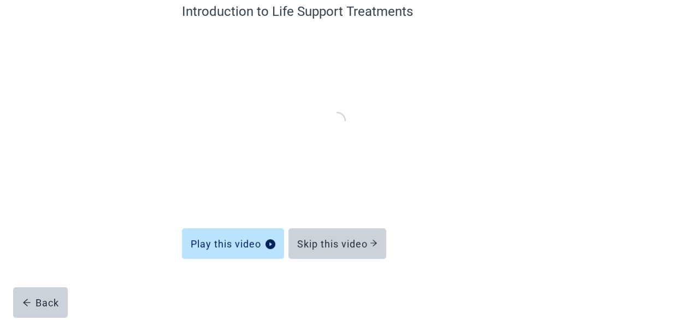
scroll to position [101, 0]
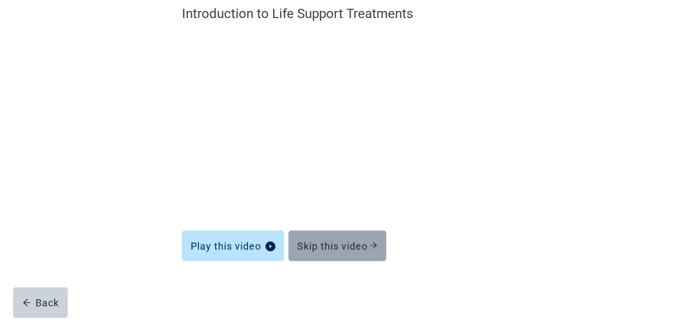
click at [350, 249] on div "Skip this video" at bounding box center [337, 245] width 80 height 11
click at [357, 238] on button "Skip this video" at bounding box center [338, 246] width 98 height 31
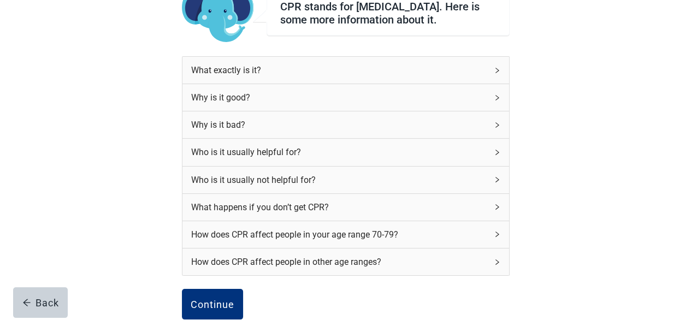
click at [350, 241] on div "How does CPR affect people in your age range 70-79?" at bounding box center [339, 235] width 296 height 14
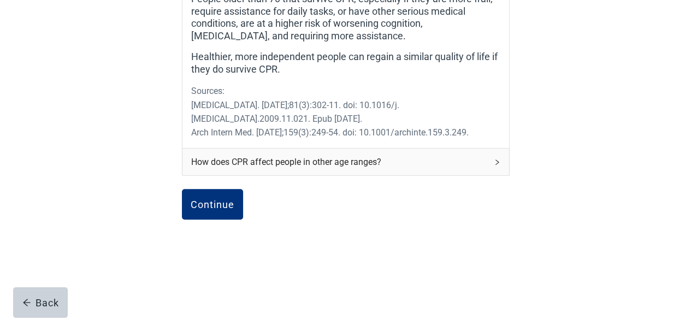
scroll to position [484, 0]
click at [217, 201] on div "Continue" at bounding box center [213, 204] width 44 height 11
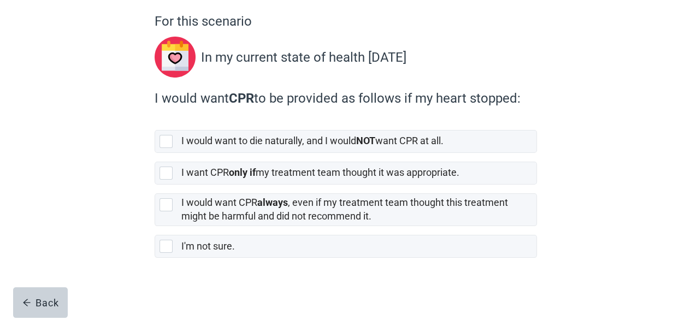
scroll to position [94, 0]
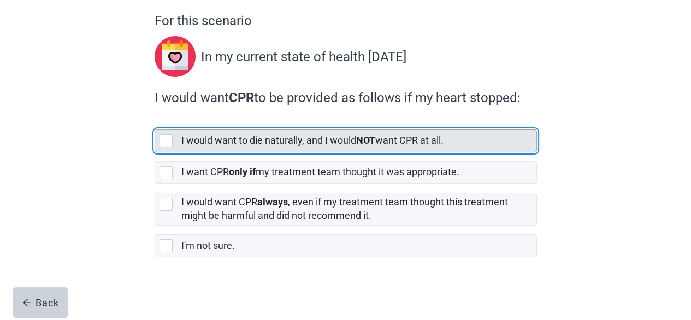
click at [167, 140] on div "[object Object], checkbox, not selected" at bounding box center [166, 140] width 13 height 13
click at [155, 121] on input "I would want to die naturally, and I would NOT want CPR at all." at bounding box center [155, 121] width 1 height 1
checkbox input "true"
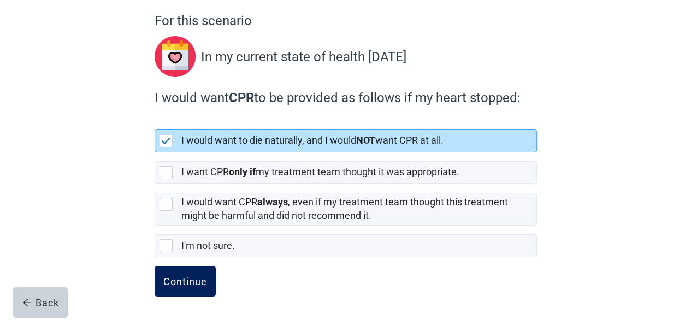
click at [190, 279] on div "Continue" at bounding box center [185, 281] width 44 height 11
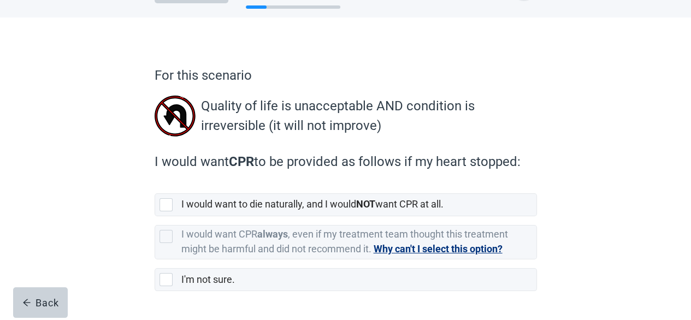
scroll to position [55, 0]
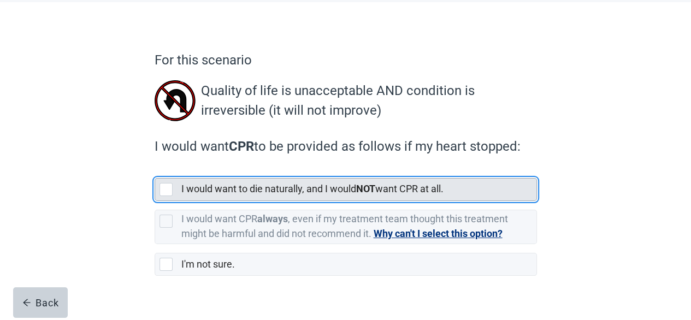
click at [162, 192] on div "[object Object], checkbox, not selected" at bounding box center [166, 189] width 13 height 13
click at [155, 170] on input "I would want to die naturally, and I would NOT want CPR at all." at bounding box center [155, 169] width 1 height 1
checkbox input "true"
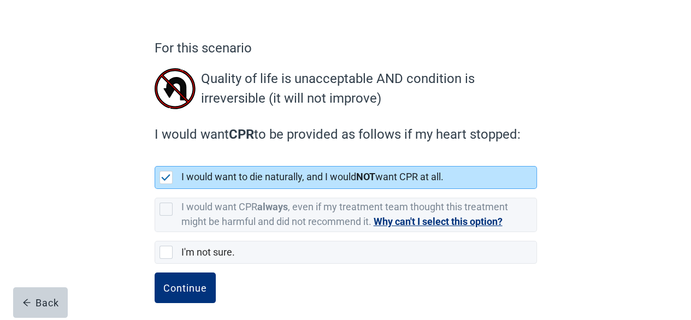
scroll to position [73, 0]
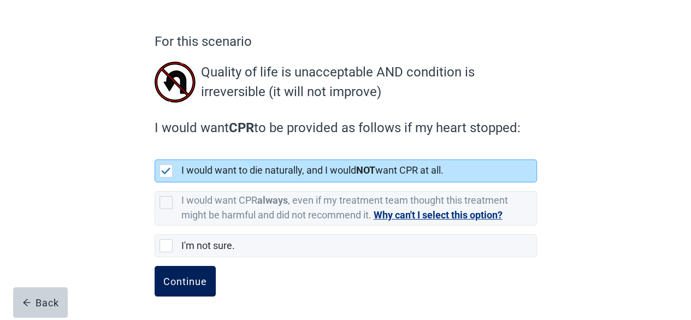
click at [187, 277] on div "Continue" at bounding box center [185, 281] width 44 height 11
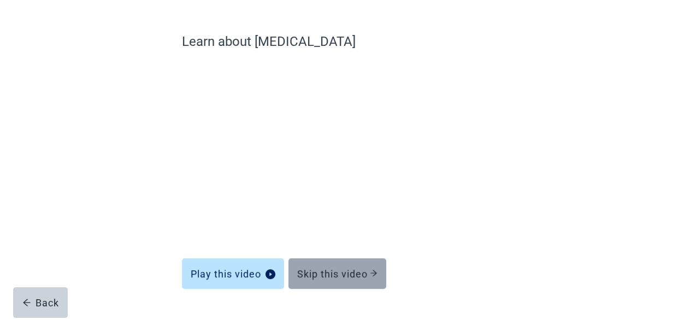
click at [344, 273] on div "Skip this video" at bounding box center [337, 273] width 80 height 11
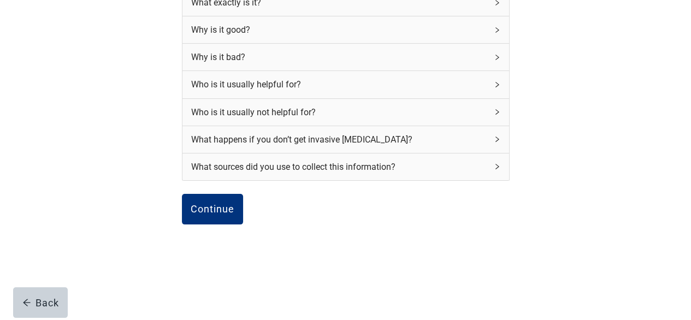
scroll to position [173, 0]
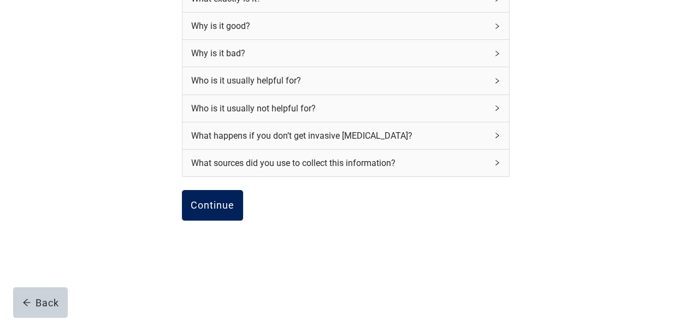
click at [219, 206] on div "Continue" at bounding box center [213, 205] width 44 height 11
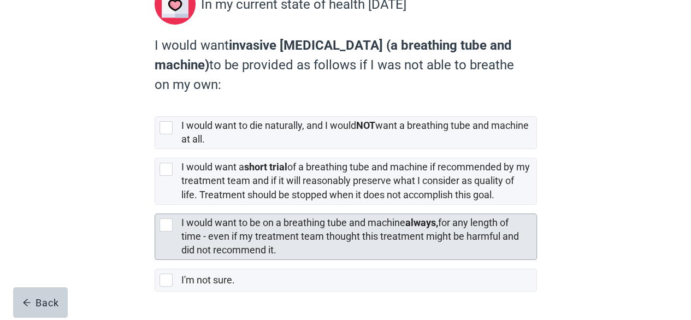
scroll to position [164, 0]
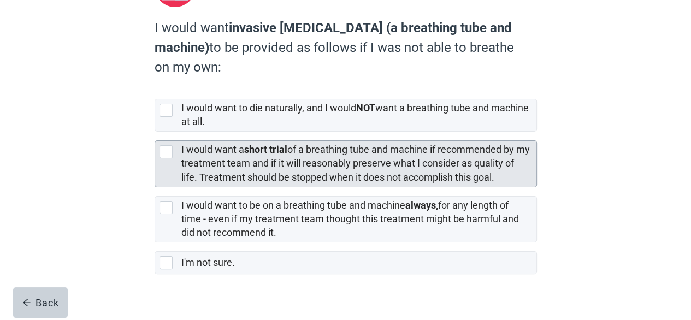
click at [166, 150] on div "[object Object], checkbox, not selected" at bounding box center [166, 151] width 13 height 13
click at [155, 132] on input "I would want a short trial of a breathing tube and machine if recommended by my…" at bounding box center [155, 132] width 1 height 1
checkbox input "true"
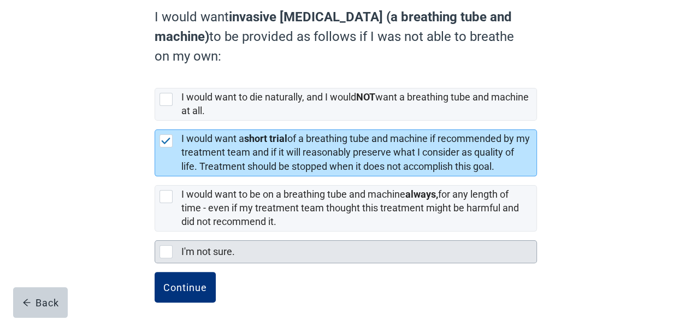
scroll to position [181, 0]
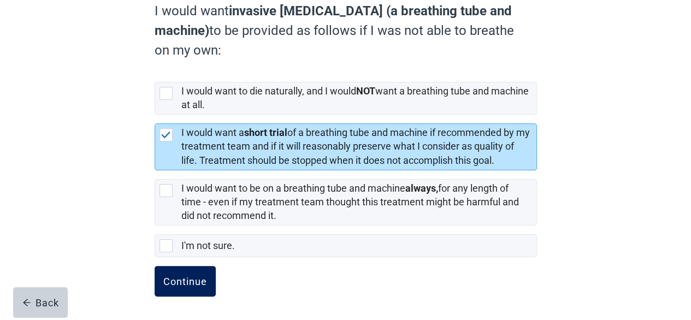
click at [184, 276] on div "Continue" at bounding box center [185, 281] width 44 height 11
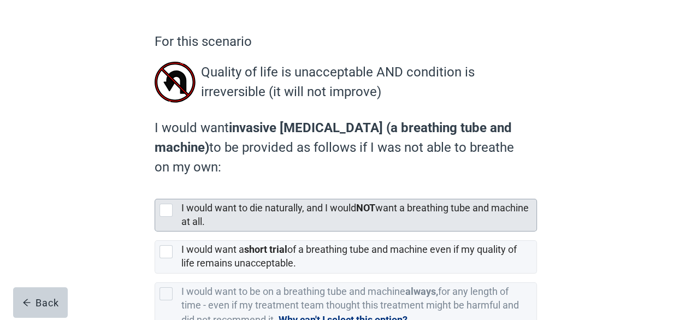
scroll to position [109, 0]
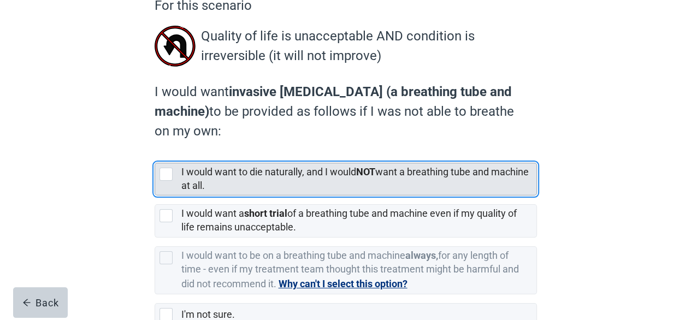
click at [164, 177] on div "[object Object], checkbox, not selected" at bounding box center [166, 174] width 13 height 13
click at [155, 155] on input "I would want to die naturally, and I would NOT want a breathing tube and machin…" at bounding box center [155, 154] width 1 height 1
checkbox input "true"
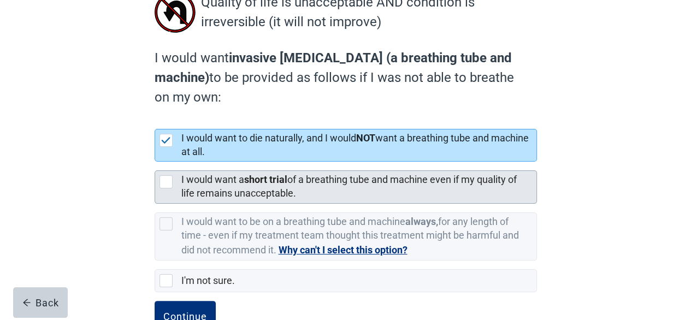
scroll to position [178, 0]
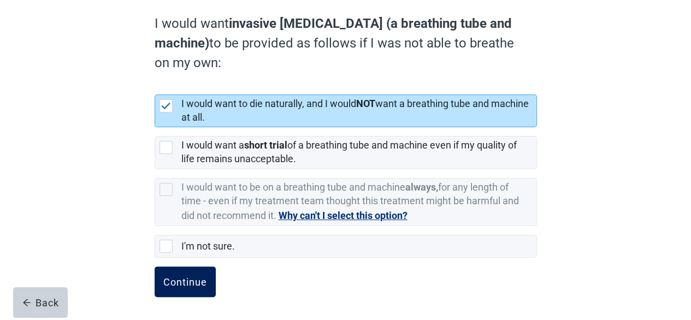
click at [184, 280] on div "Continue" at bounding box center [185, 282] width 44 height 11
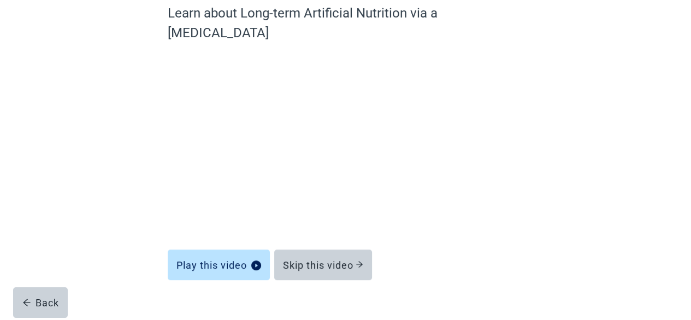
scroll to position [101, 0]
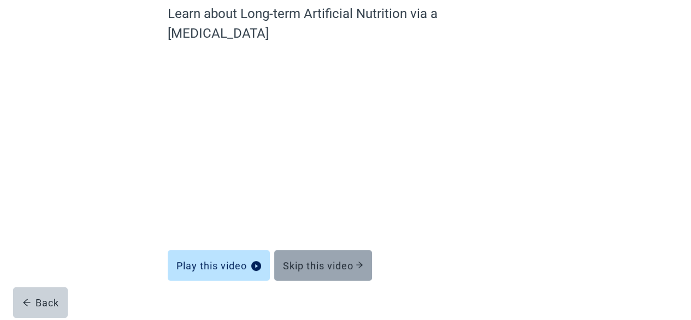
click at [326, 260] on div "Skip this video" at bounding box center [323, 265] width 80 height 11
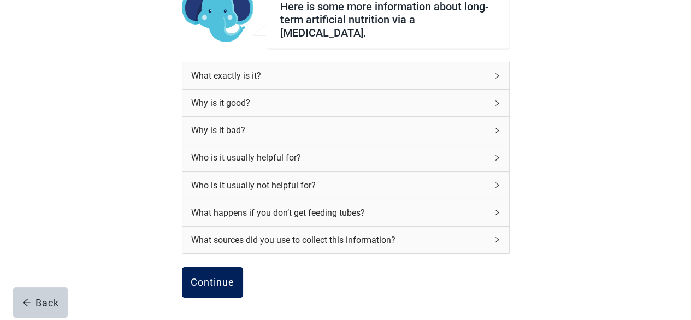
click at [199, 277] on div "Continue" at bounding box center [213, 282] width 44 height 11
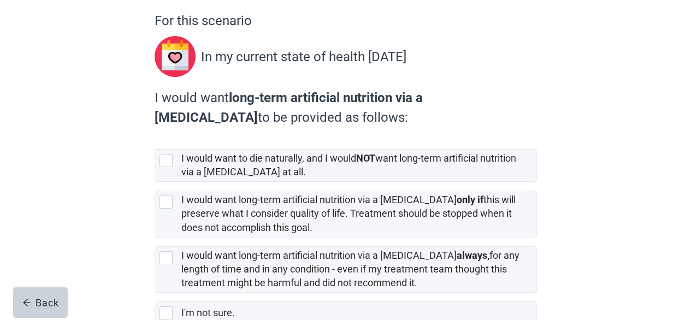
scroll to position [109, 0]
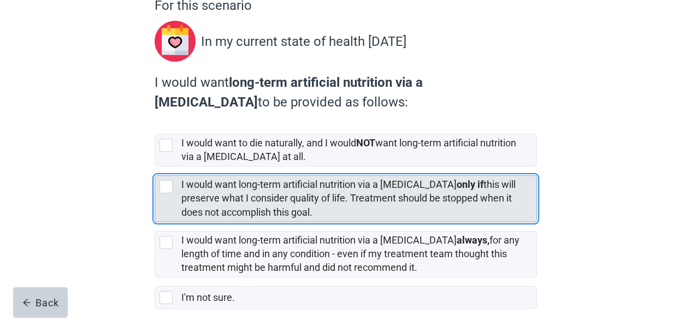
click at [167, 186] on div "[object Object], checkbox, not selected" at bounding box center [166, 186] width 13 height 13
click at [155, 167] on input "I would want long-term artificial nutrition via a [MEDICAL_DATA] only if this w…" at bounding box center [155, 167] width 1 height 1
checkbox input "true"
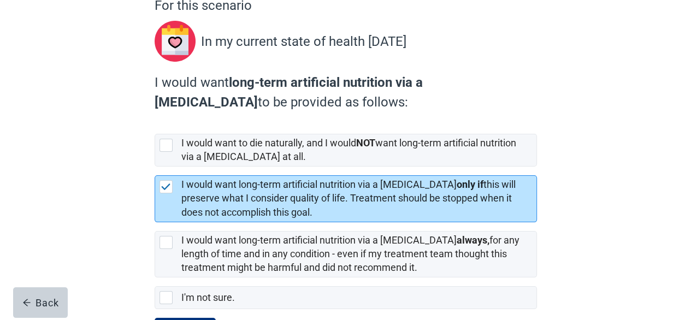
scroll to position [161, 0]
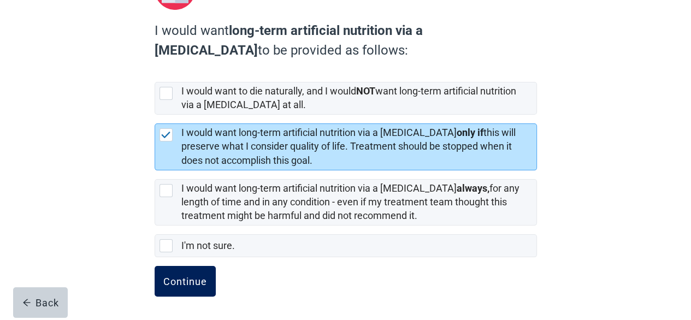
click at [197, 276] on div "Continue" at bounding box center [185, 281] width 44 height 11
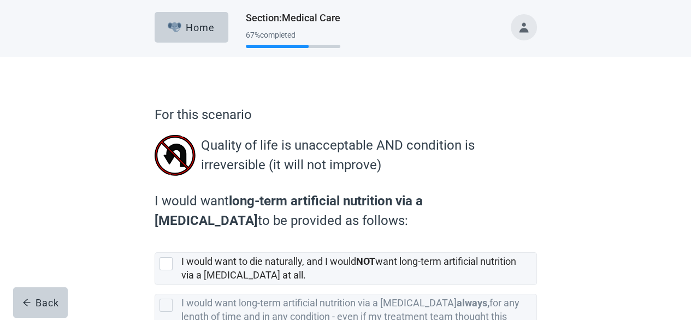
scroll to position [109, 0]
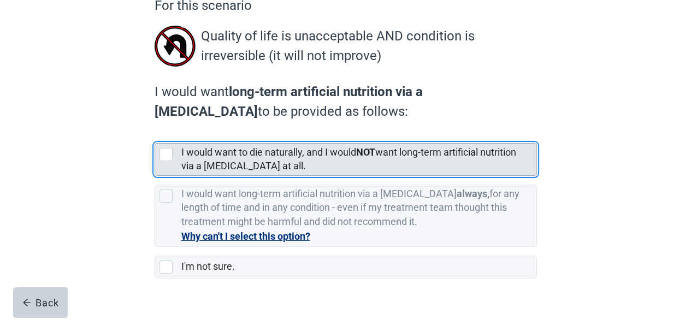
click at [167, 151] on div "[object Object], checkbox, not selected" at bounding box center [166, 154] width 13 height 13
click at [155, 135] on input "I would want to die naturally, and I would NOT want long-term artificial nutrit…" at bounding box center [155, 134] width 1 height 1
checkbox input "true"
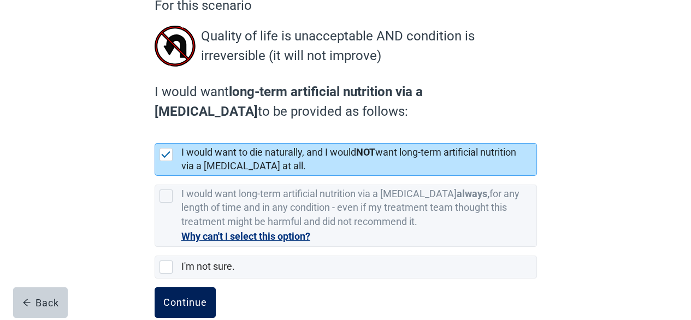
click at [192, 303] on div "Continue" at bounding box center [185, 302] width 44 height 11
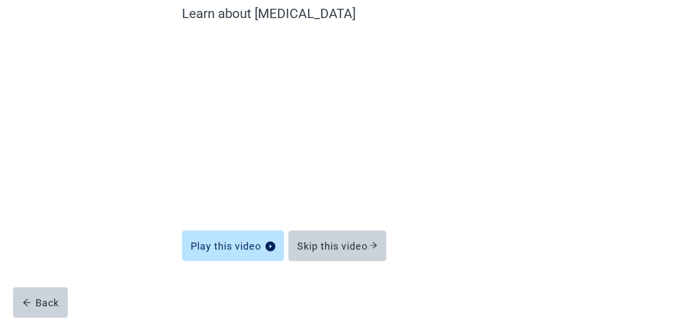
scroll to position [101, 0]
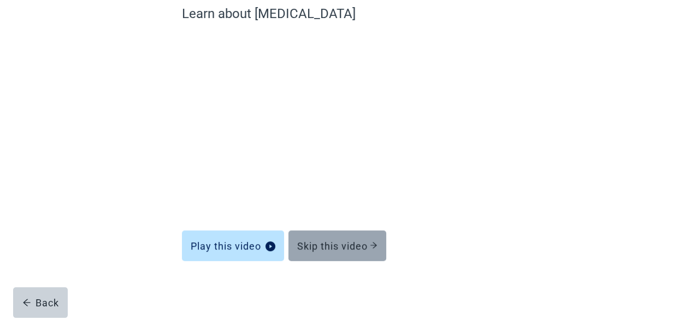
click at [338, 242] on div "Skip this video" at bounding box center [337, 245] width 80 height 11
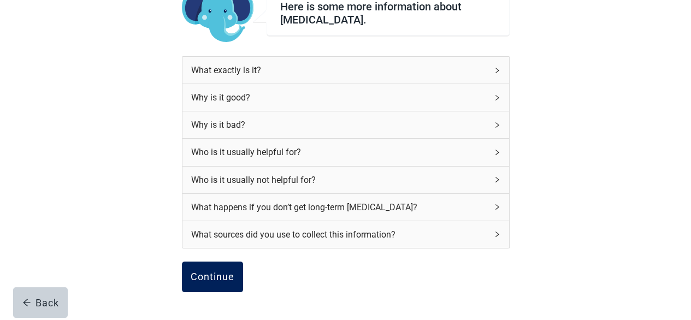
click at [222, 269] on button "Continue" at bounding box center [212, 277] width 61 height 31
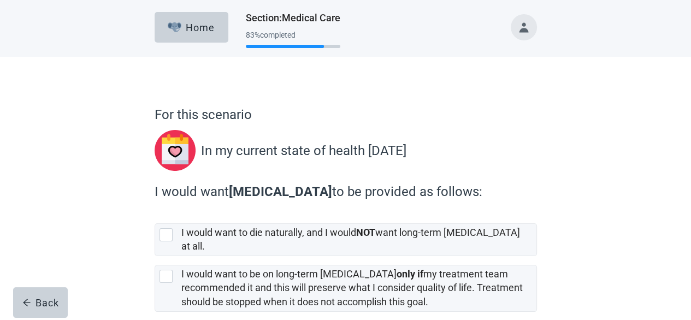
scroll to position [55, 0]
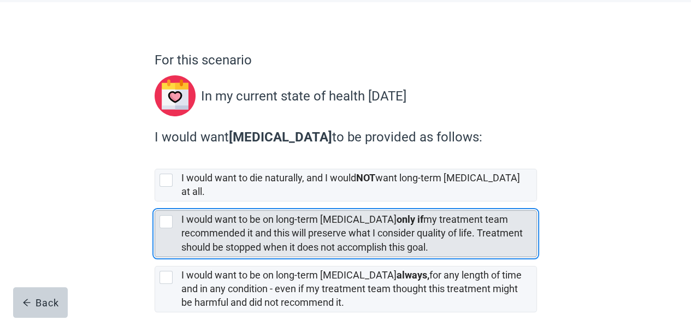
click at [168, 215] on div "[object Object], checkbox, not selected" at bounding box center [166, 221] width 13 height 13
click at [155, 202] on input "I would want to be on long-term [MEDICAL_DATA] only if my treatment team recomm…" at bounding box center [155, 202] width 1 height 1
checkbox input "true"
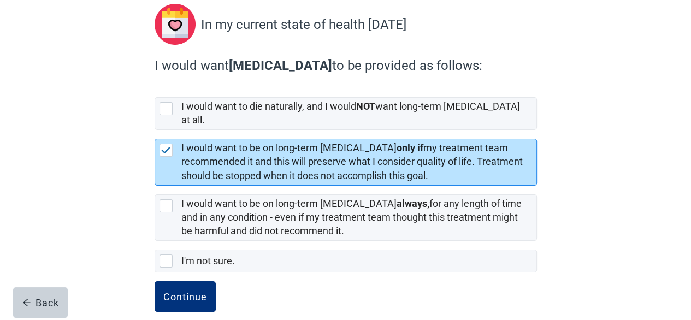
scroll to position [131, 0]
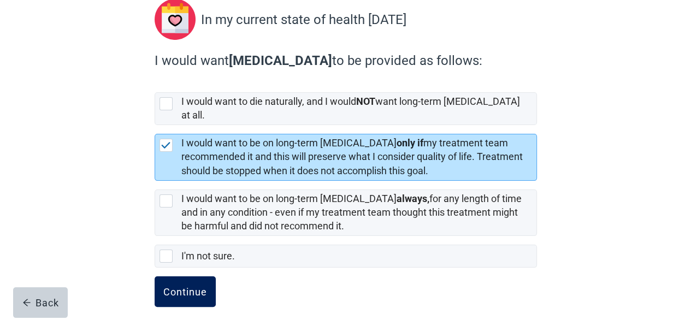
click at [172, 277] on button "Continue" at bounding box center [185, 292] width 61 height 31
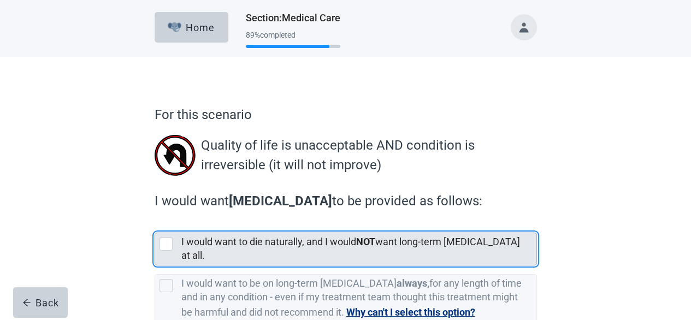
click at [166, 242] on div "[object Object], checkbox, not selected" at bounding box center [166, 244] width 13 height 13
click at [155, 225] on input "I would want to die naturally, and I would NOT want long-term [MEDICAL_DATA] at…" at bounding box center [155, 224] width 1 height 1
checkbox input "true"
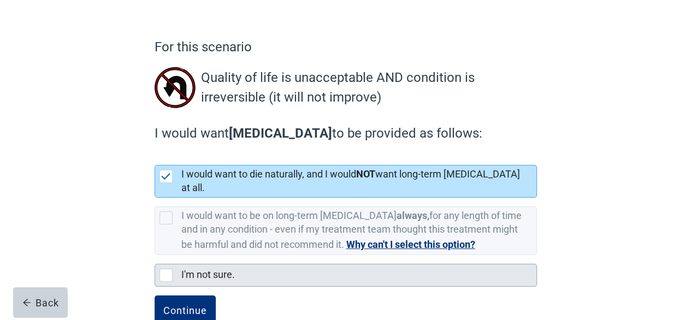
scroll to position [87, 0]
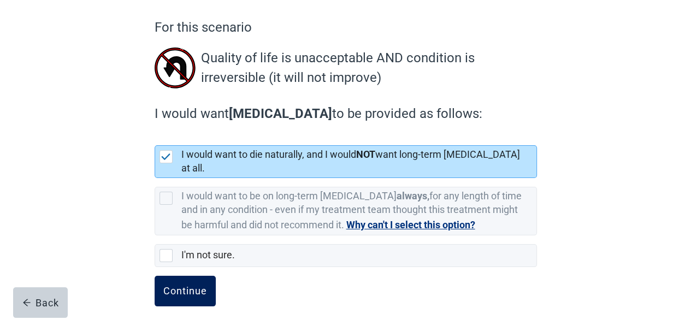
click at [186, 276] on button "Continue" at bounding box center [185, 291] width 61 height 31
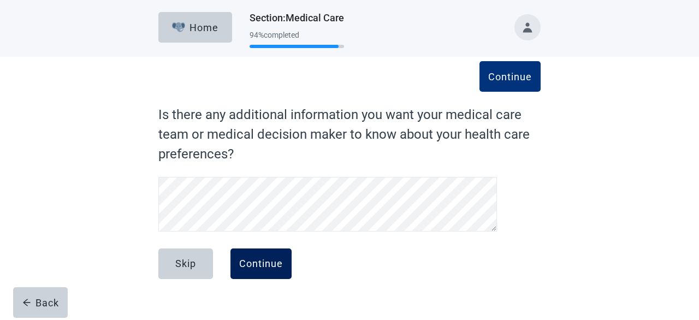
click at [260, 263] on div "Continue" at bounding box center [261, 263] width 44 height 11
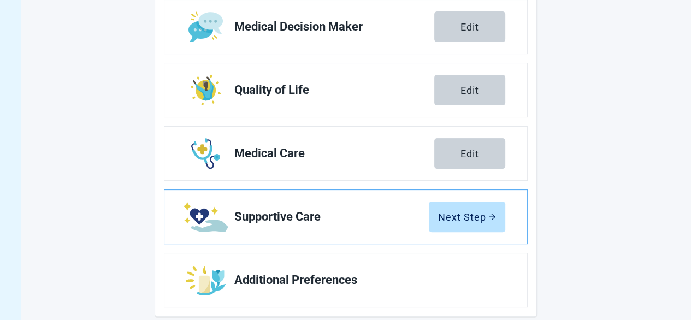
scroll to position [260, 0]
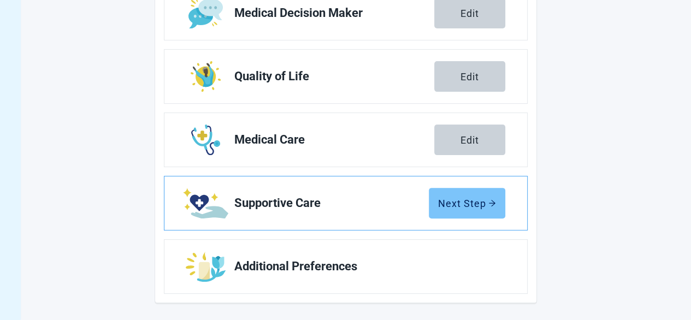
click at [475, 205] on div "Next Step" at bounding box center [467, 203] width 58 height 11
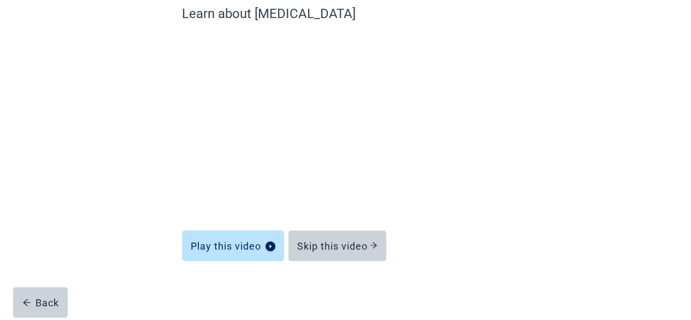
scroll to position [101, 0]
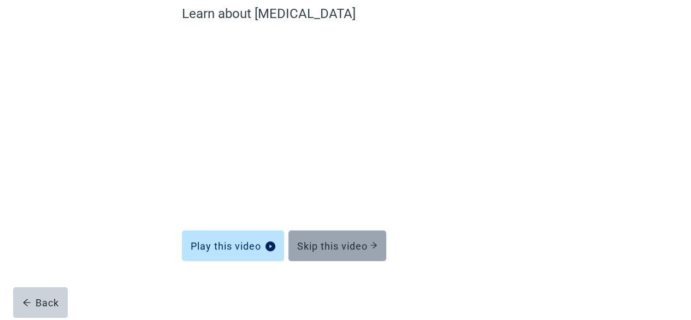
click at [341, 245] on div "Skip this video" at bounding box center [337, 245] width 80 height 11
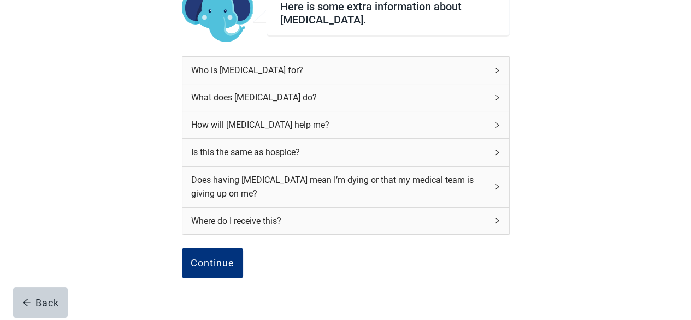
click at [497, 95] on icon "right" at bounding box center [497, 98] width 7 height 7
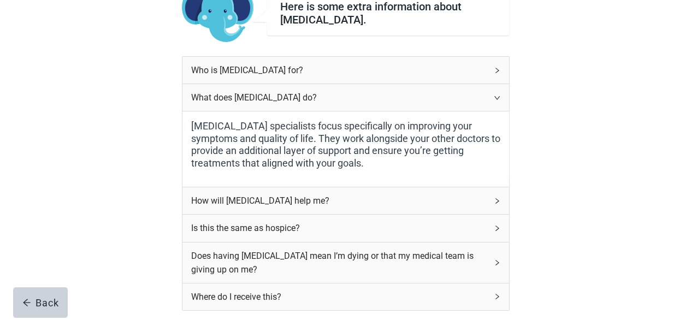
click at [495, 225] on icon "right" at bounding box center [497, 228] width 7 height 7
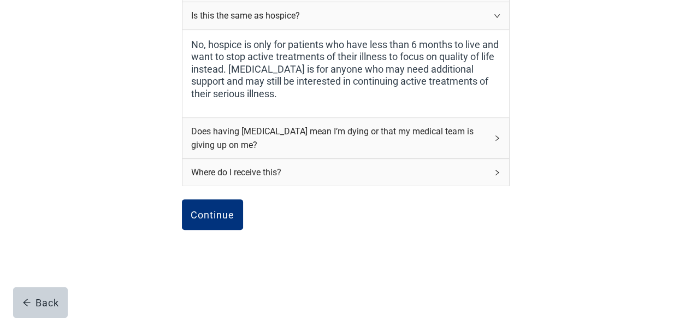
scroll to position [320, 0]
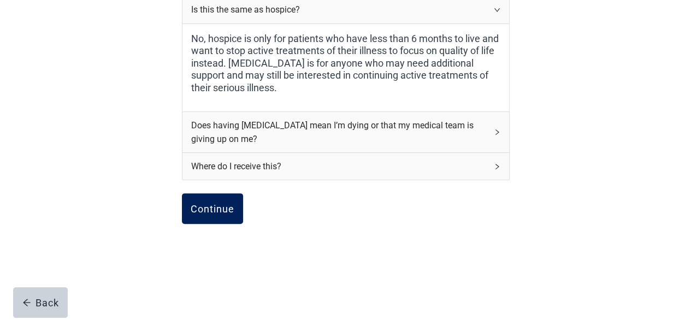
click at [217, 201] on button "Continue" at bounding box center [212, 208] width 61 height 31
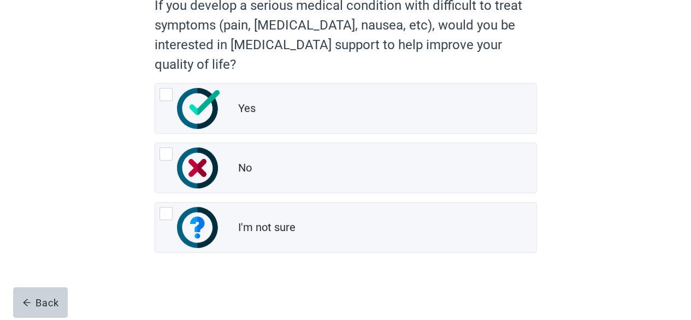
scroll to position [60, 0]
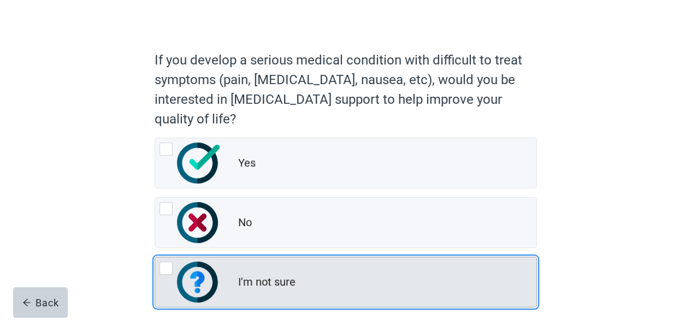
click at [169, 269] on div "I'm not sure, radio button, not checked" at bounding box center [166, 268] width 13 height 13
click at [155, 257] on input "I'm not sure" at bounding box center [155, 257] width 1 height 1
radio input "true"
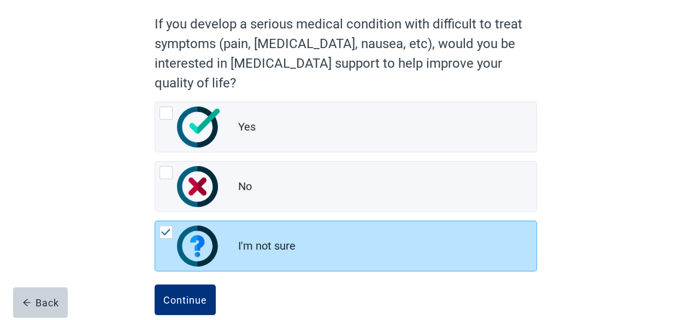
scroll to position [115, 0]
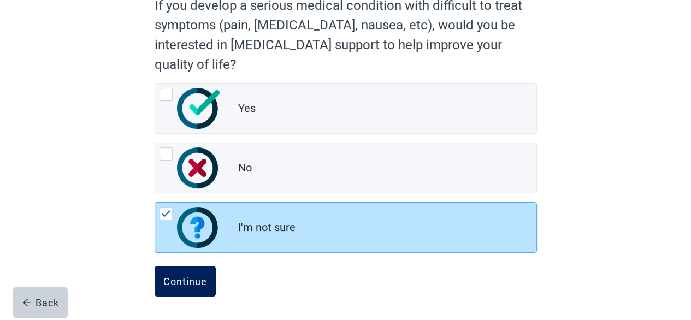
click at [181, 274] on button "Continue" at bounding box center [185, 281] width 61 height 31
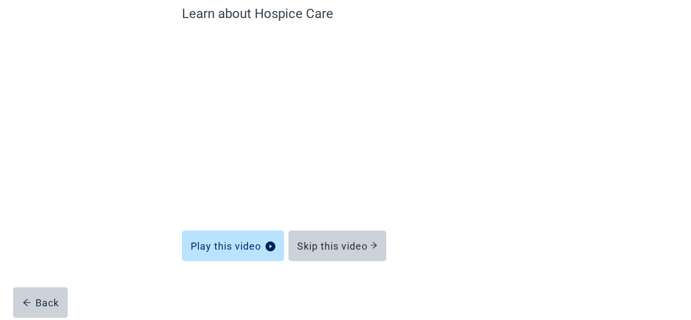
scroll to position [101, 0]
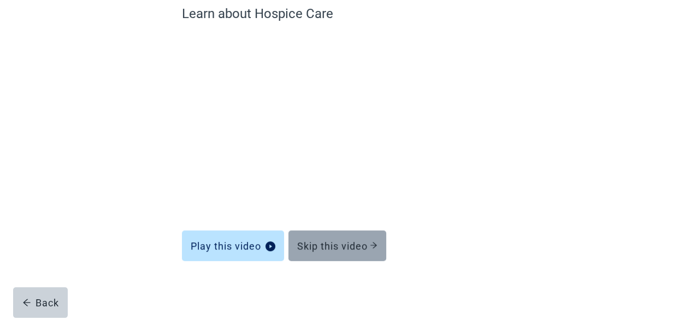
click at [350, 243] on div "Skip this video" at bounding box center [337, 245] width 80 height 11
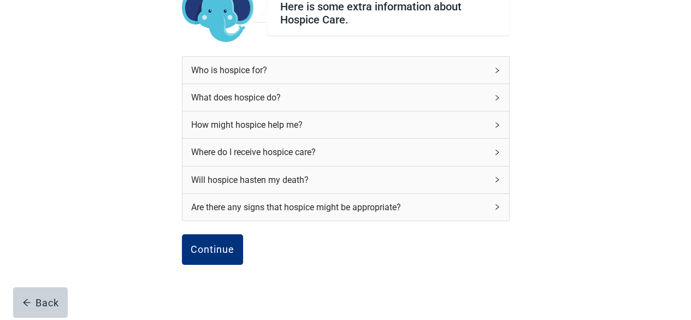
click at [361, 243] on div "Continue Back" at bounding box center [346, 261] width 328 height 55
click at [211, 248] on div "Continue" at bounding box center [213, 249] width 44 height 11
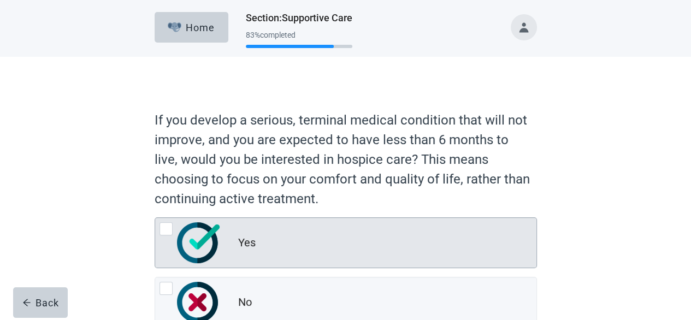
scroll to position [55, 0]
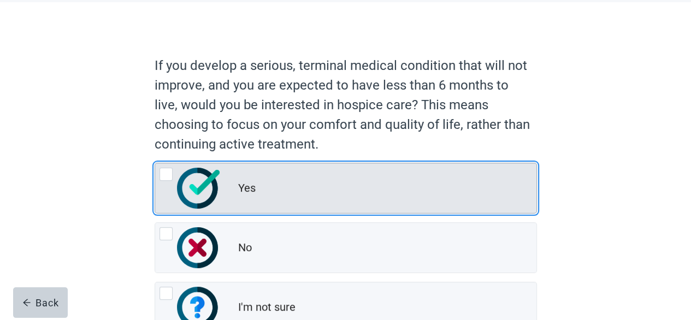
click at [162, 171] on div "Yes, radio button, not checked" at bounding box center [166, 174] width 13 height 13
click at [155, 163] on input "Yes" at bounding box center [155, 163] width 1 height 1
radio input "true"
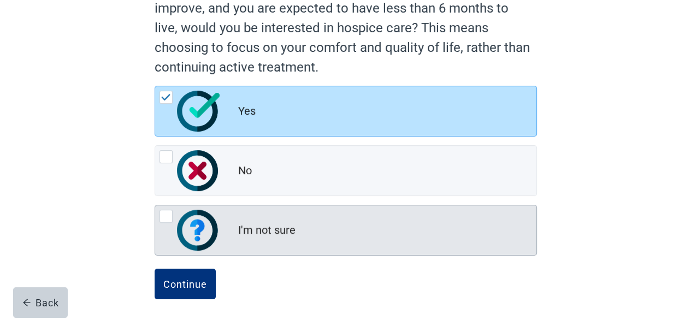
scroll to position [134, 0]
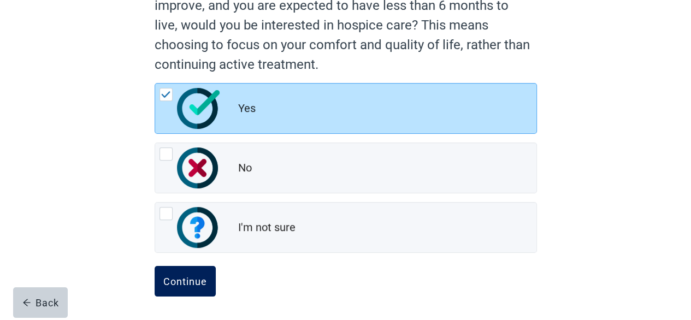
click at [161, 275] on button "Continue" at bounding box center [185, 281] width 61 height 31
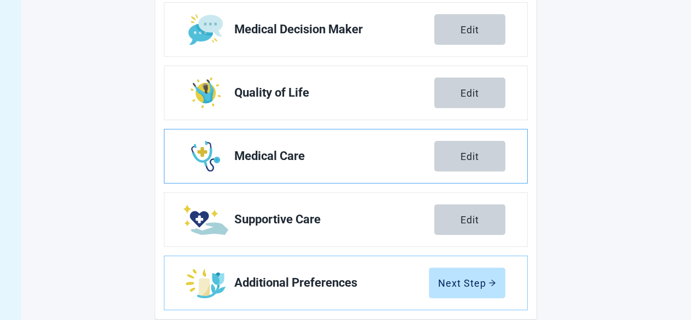
scroll to position [260, 0]
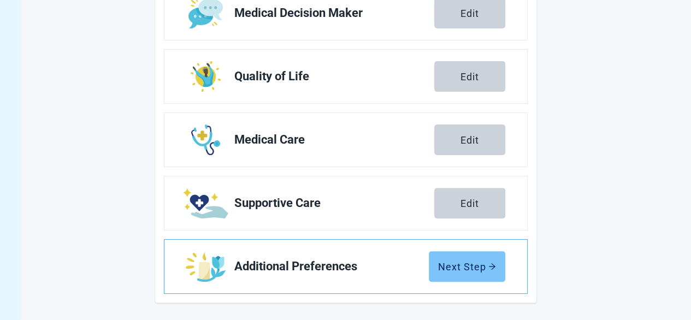
click at [468, 263] on div "Next Step" at bounding box center [467, 266] width 58 height 11
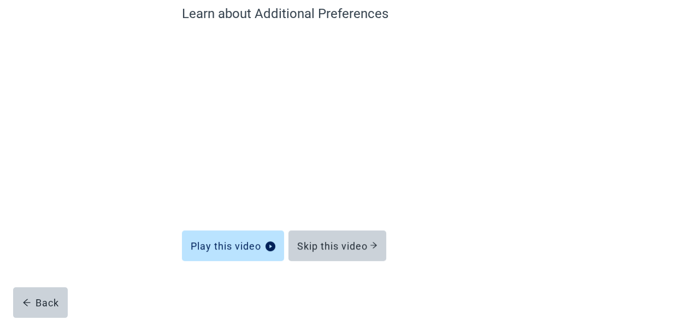
scroll to position [101, 0]
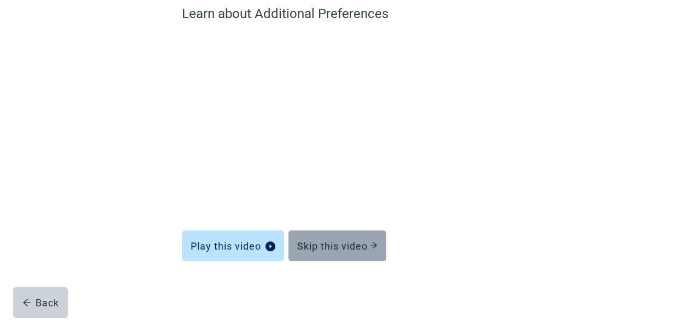
click at [361, 243] on div "Skip this video" at bounding box center [337, 245] width 80 height 11
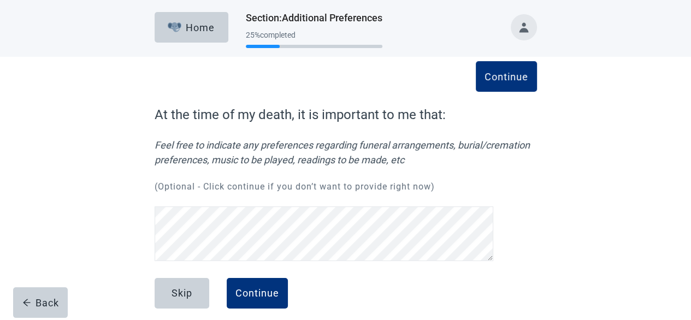
scroll to position [47, 0]
click at [262, 298] on div "Continue" at bounding box center [258, 293] width 44 height 11
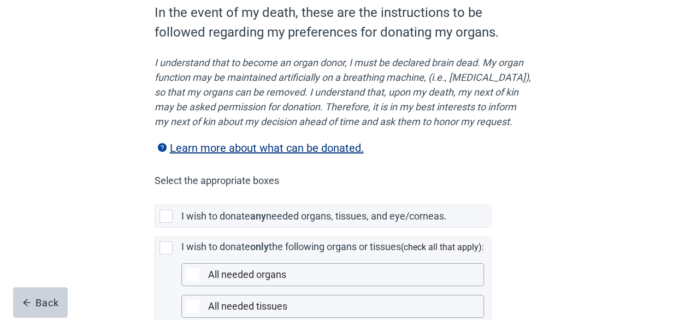
scroll to position [109, 0]
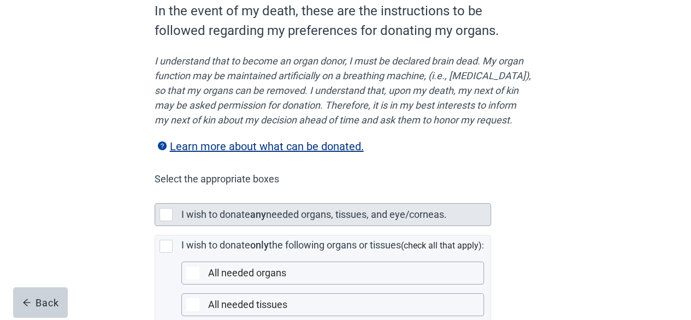
click at [163, 221] on div "Main content" at bounding box center [166, 214] width 13 height 13
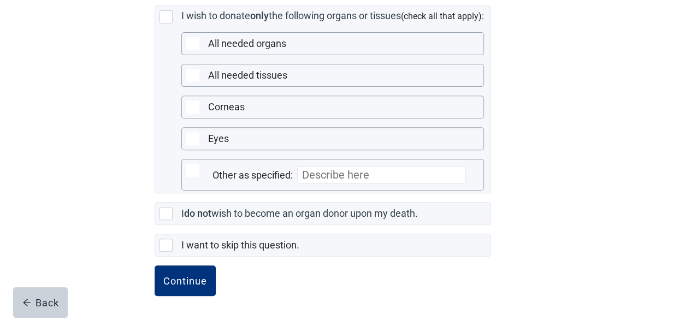
scroll to position [352, 0]
click at [181, 280] on div "Continue" at bounding box center [185, 280] width 44 height 11
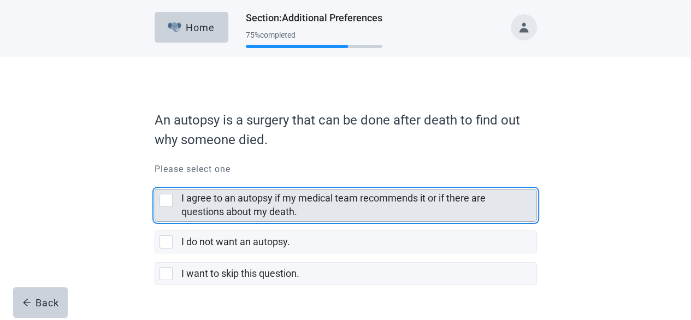
click at [167, 202] on div "I agree to an autopsy if my medical team recommends it or if there are question…" at bounding box center [166, 200] width 13 height 13
click at [155, 181] on input "I agree to an autopsy if my medical team recommends it or if there are question…" at bounding box center [155, 180] width 1 height 1
checkbox input "true"
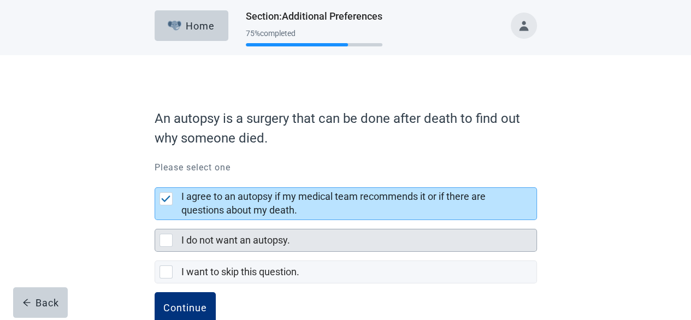
scroll to position [28, 0]
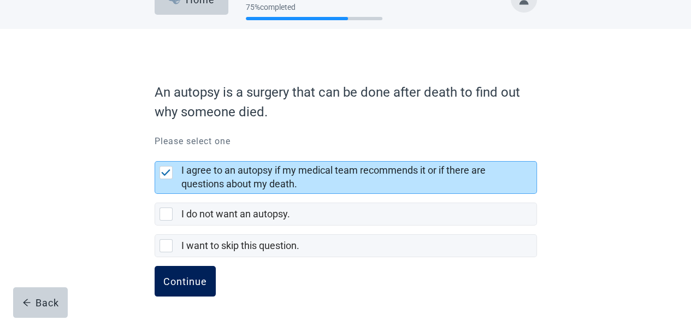
click at [185, 278] on div "Continue" at bounding box center [185, 281] width 44 height 11
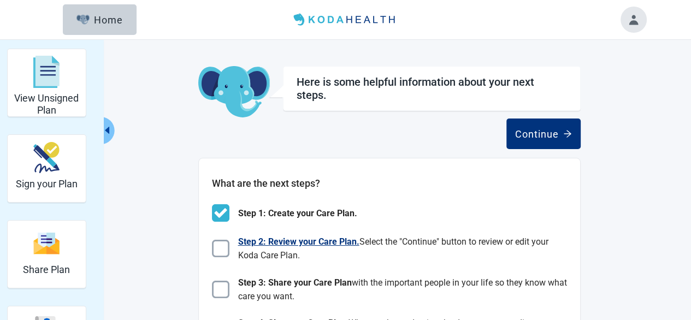
click at [217, 243] on img "Main content" at bounding box center [220, 248] width 17 height 17
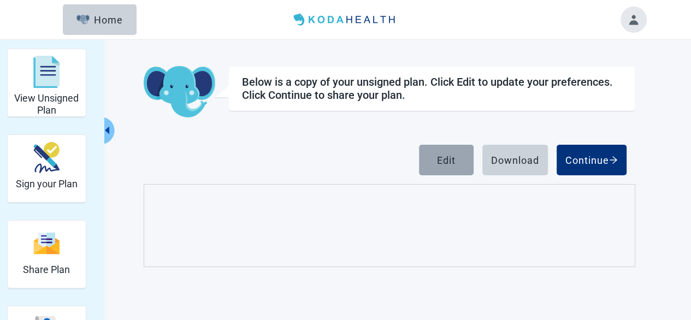
click at [455, 156] on div "Edit" at bounding box center [446, 160] width 19 height 11
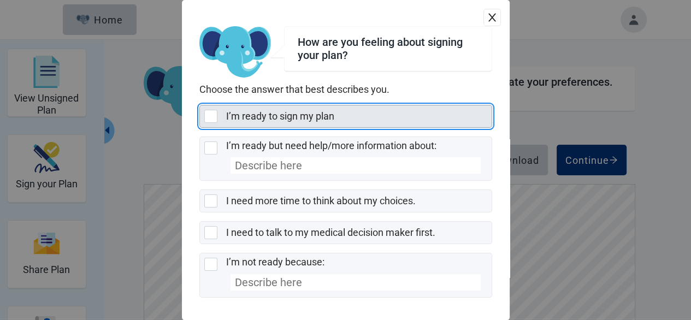
click at [213, 116] on div "I’m ready to sign my plan, checkbox, not selected" at bounding box center [210, 116] width 13 height 13
click at [200, 105] on input "I’m ready to sign my plan" at bounding box center [199, 105] width 1 height 1
checkbox input "true"
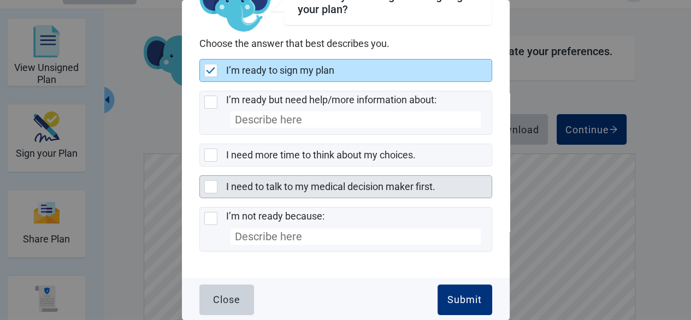
scroll to position [109, 0]
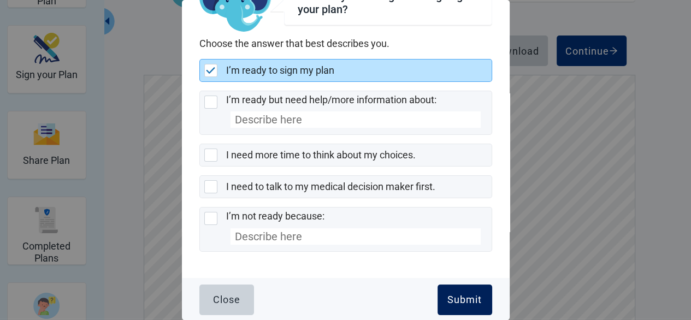
click at [468, 302] on div "Submit" at bounding box center [465, 300] width 34 height 11
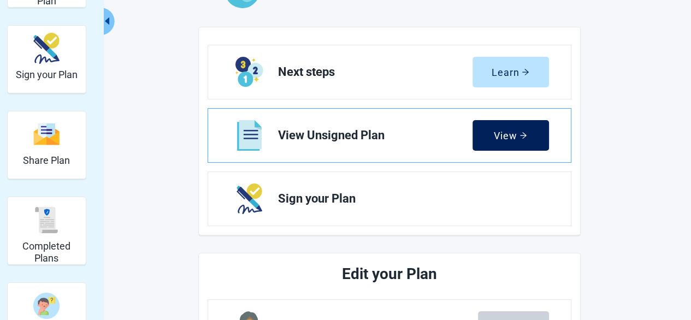
click at [512, 125] on button "View" at bounding box center [511, 135] width 77 height 31
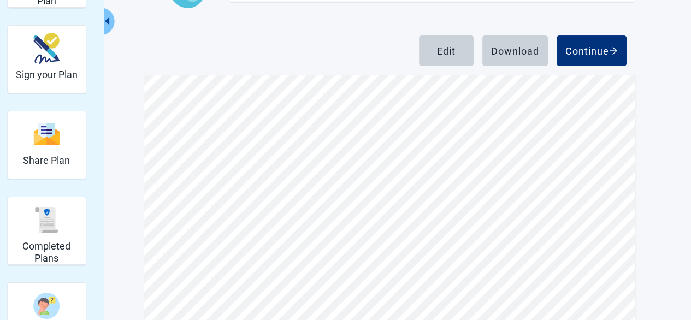
scroll to position [164, 0]
click at [601, 51] on div "Continue" at bounding box center [592, 50] width 52 height 11
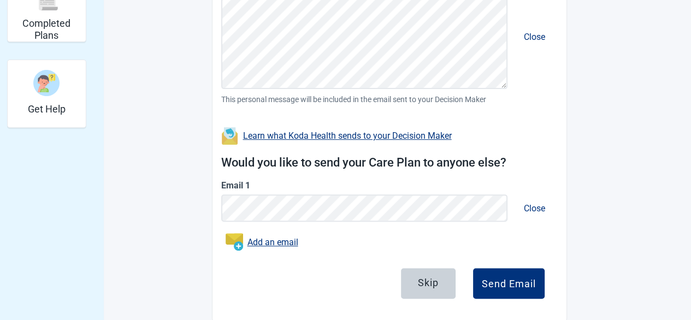
scroll to position [350, 0]
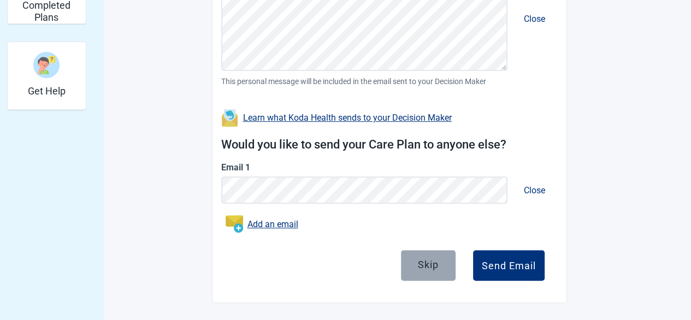
click at [444, 258] on button "Skip" at bounding box center [428, 265] width 55 height 31
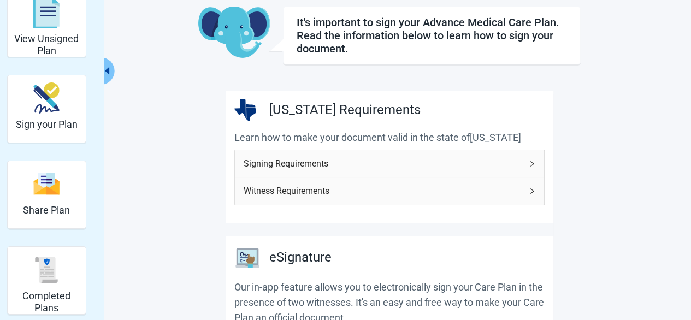
scroll to position [55, 0]
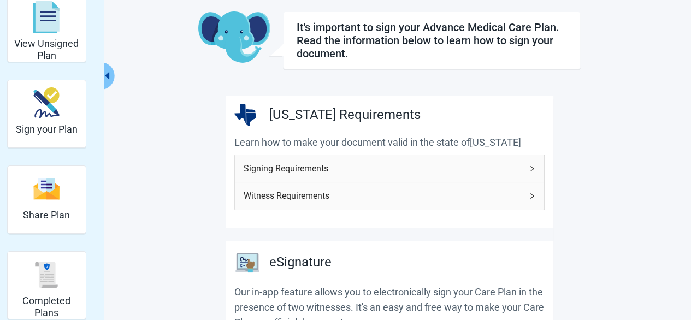
click at [502, 162] on span "Signing Requirements" at bounding box center [383, 169] width 279 height 14
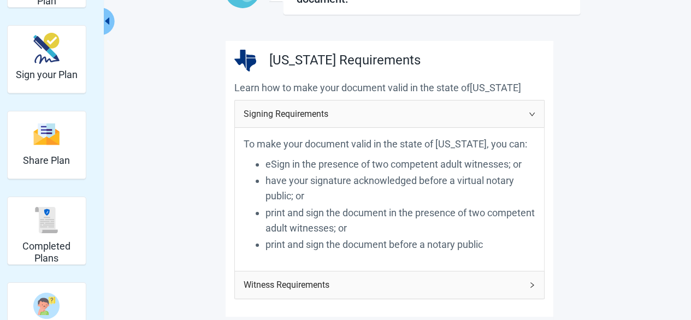
scroll to position [164, 0]
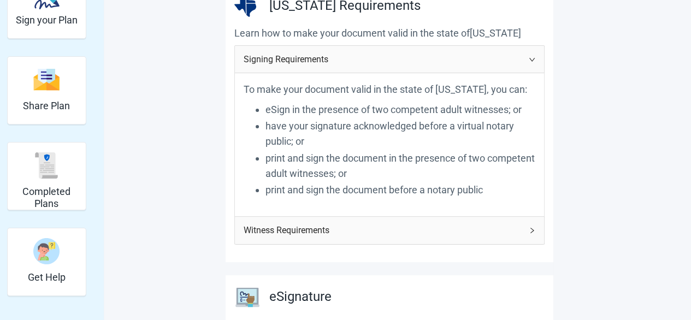
click at [531, 227] on icon "right" at bounding box center [532, 230] width 7 height 7
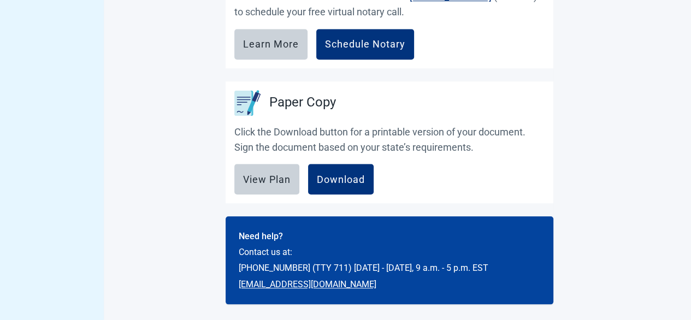
scroll to position [893, 0]
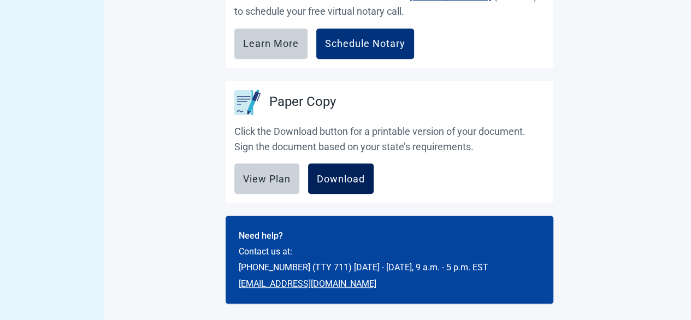
click at [344, 177] on div "Download" at bounding box center [341, 178] width 48 height 11
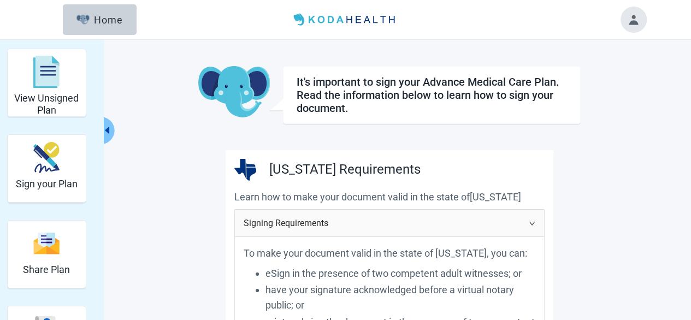
scroll to position [109, 0]
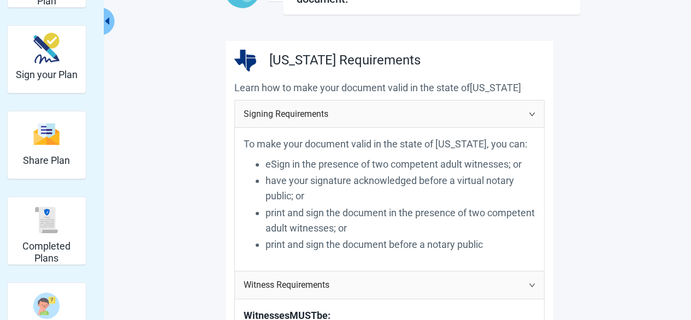
click at [291, 182] on p "have your signature acknowledged before a virtual notary public; or" at bounding box center [401, 188] width 270 height 31
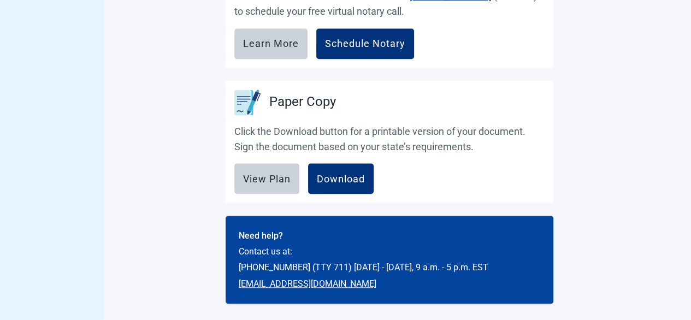
scroll to position [838, 0]
